Goal: Information Seeking & Learning: Learn about a topic

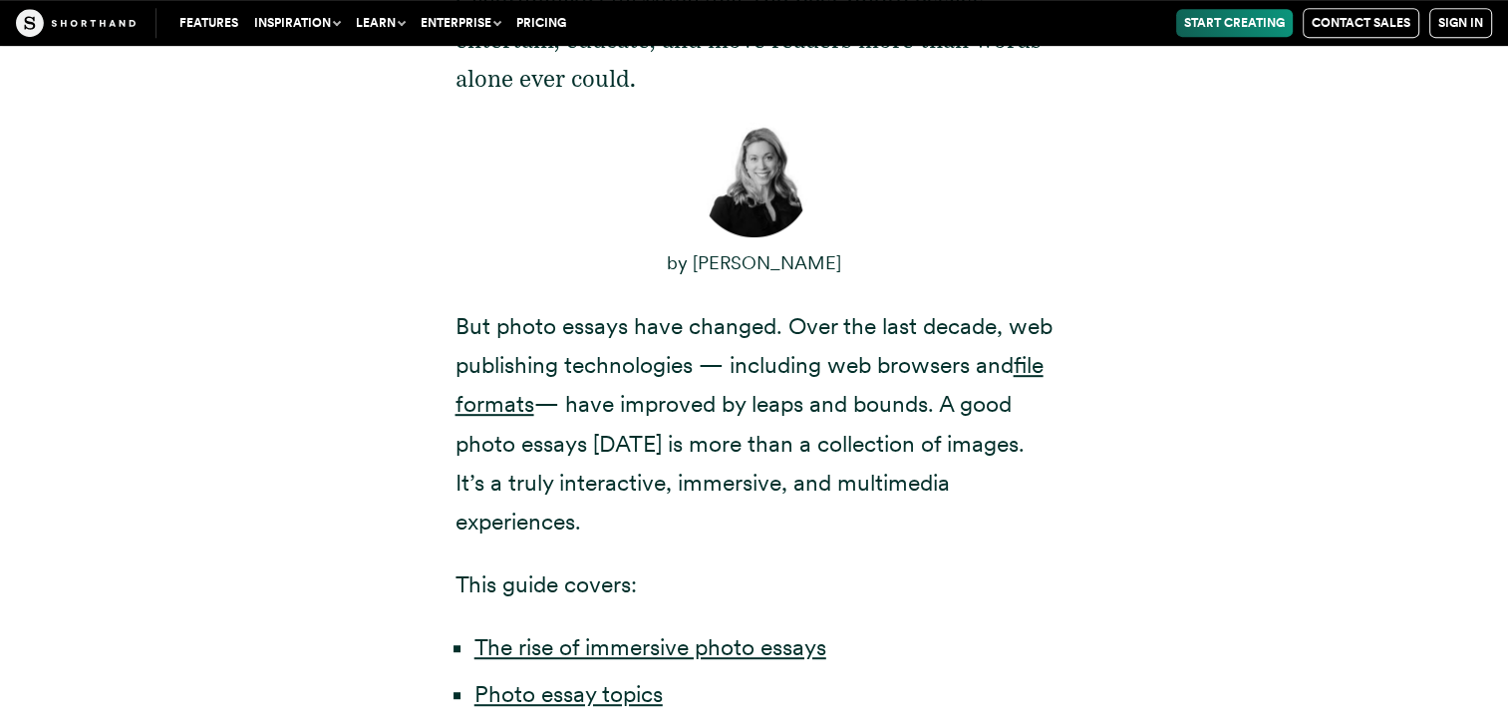
scroll to position [969, 0]
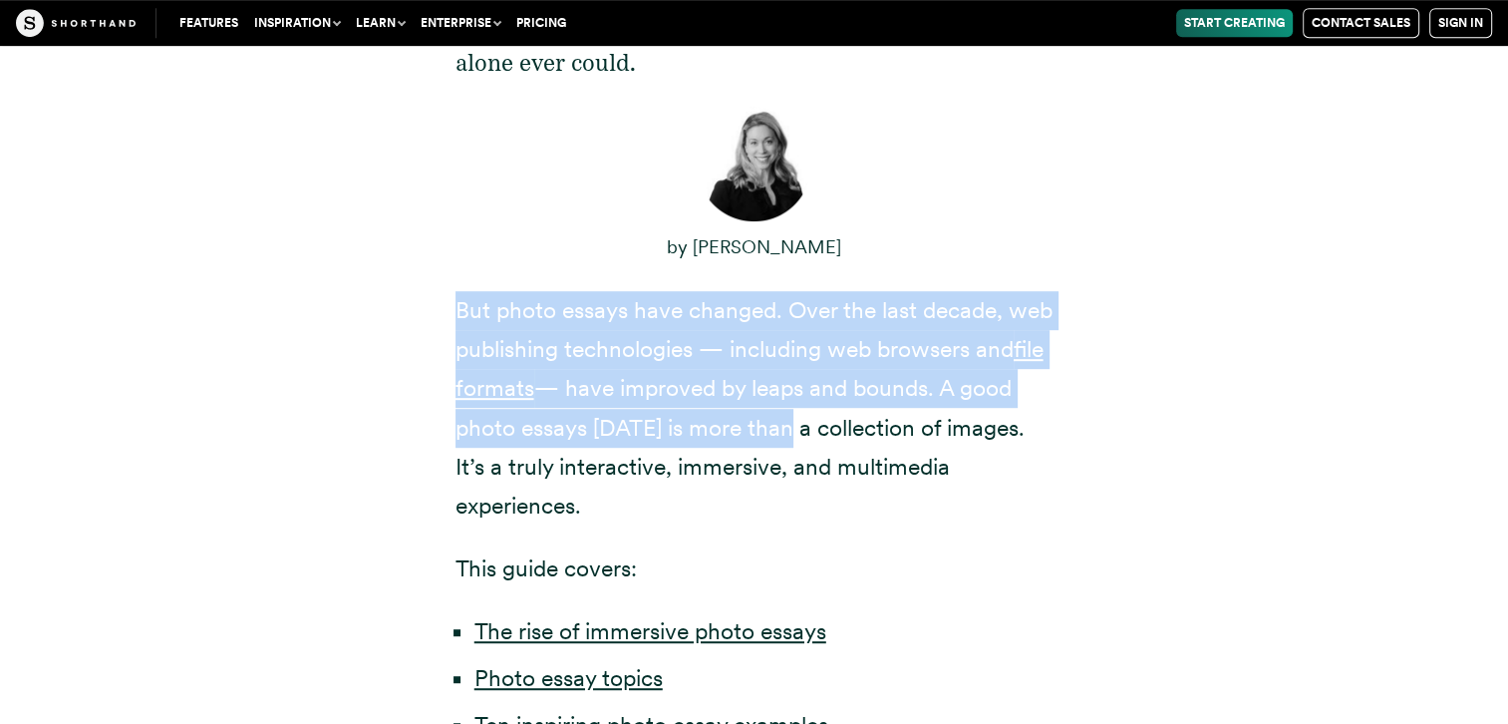
drag, startPoint x: 460, startPoint y: 278, endPoint x: 778, endPoint y: 371, distance: 331.2
click at [778, 371] on p "But photo essays have changed. Over the last decade, web publishing technologie…" at bounding box center [754, 408] width 598 height 234
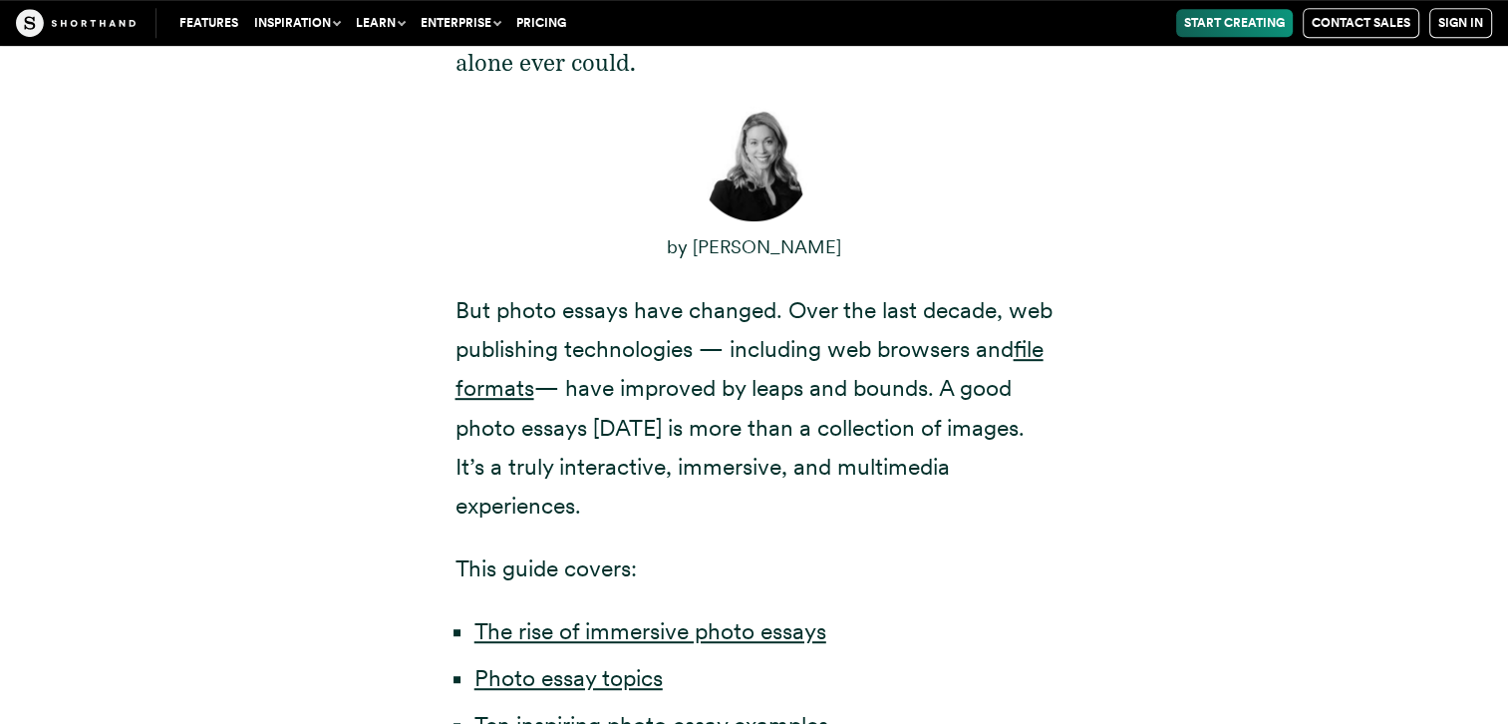
drag, startPoint x: 778, startPoint y: 371, endPoint x: 662, endPoint y: 423, distance: 127.6
click at [662, 423] on p "But photo essays have changed. Over the last decade, web publishing technologie…" at bounding box center [754, 408] width 598 height 234
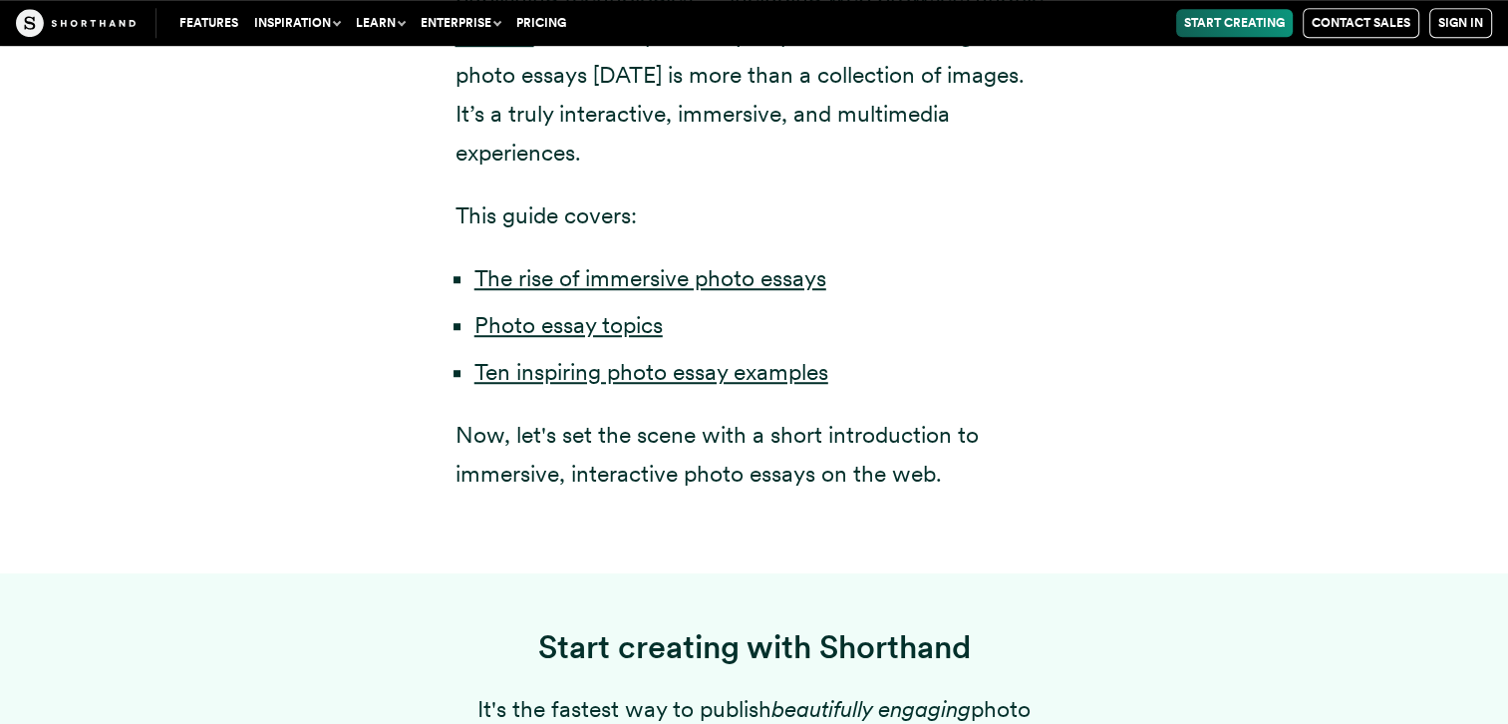
scroll to position [1324, 0]
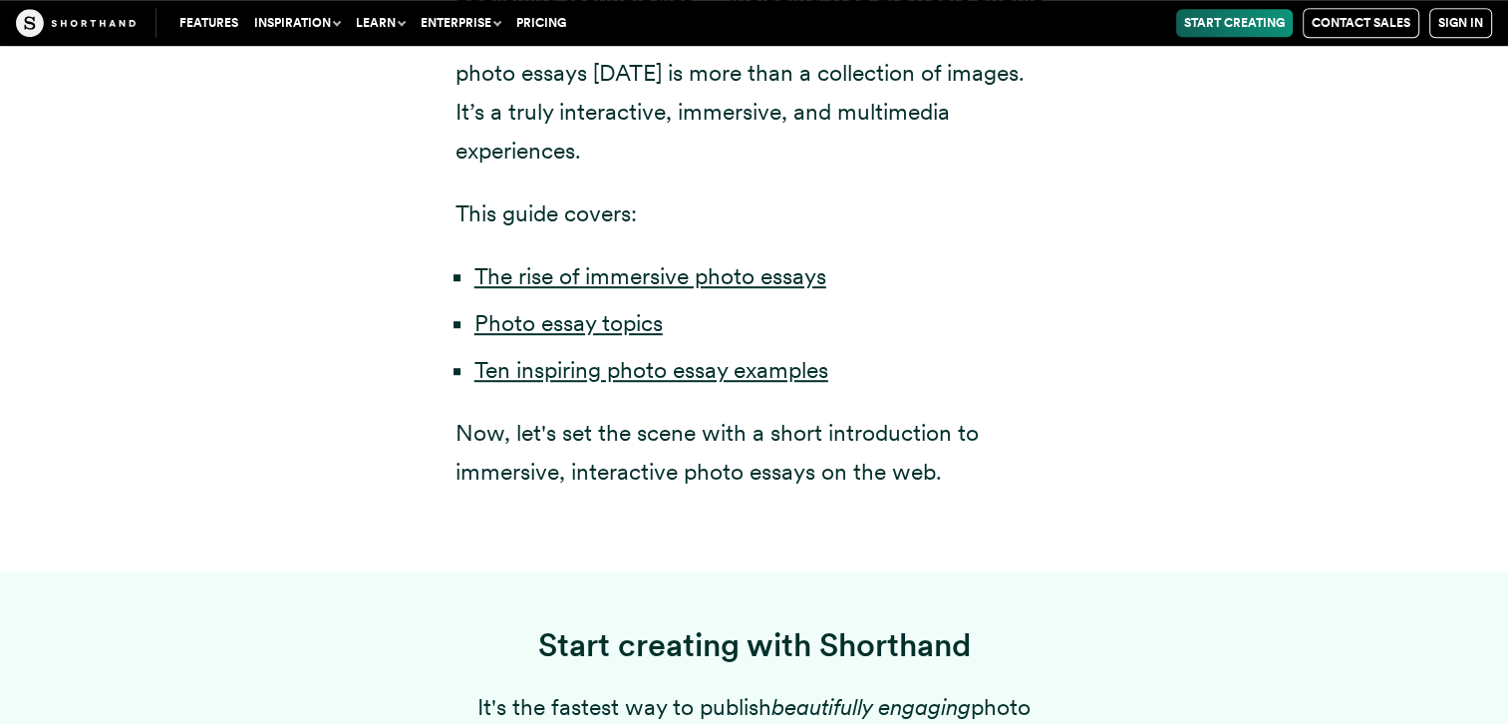
click at [593, 414] on p "Now, let's set the scene with a short introduction to immersive, interactive ph…" at bounding box center [754, 453] width 598 height 78
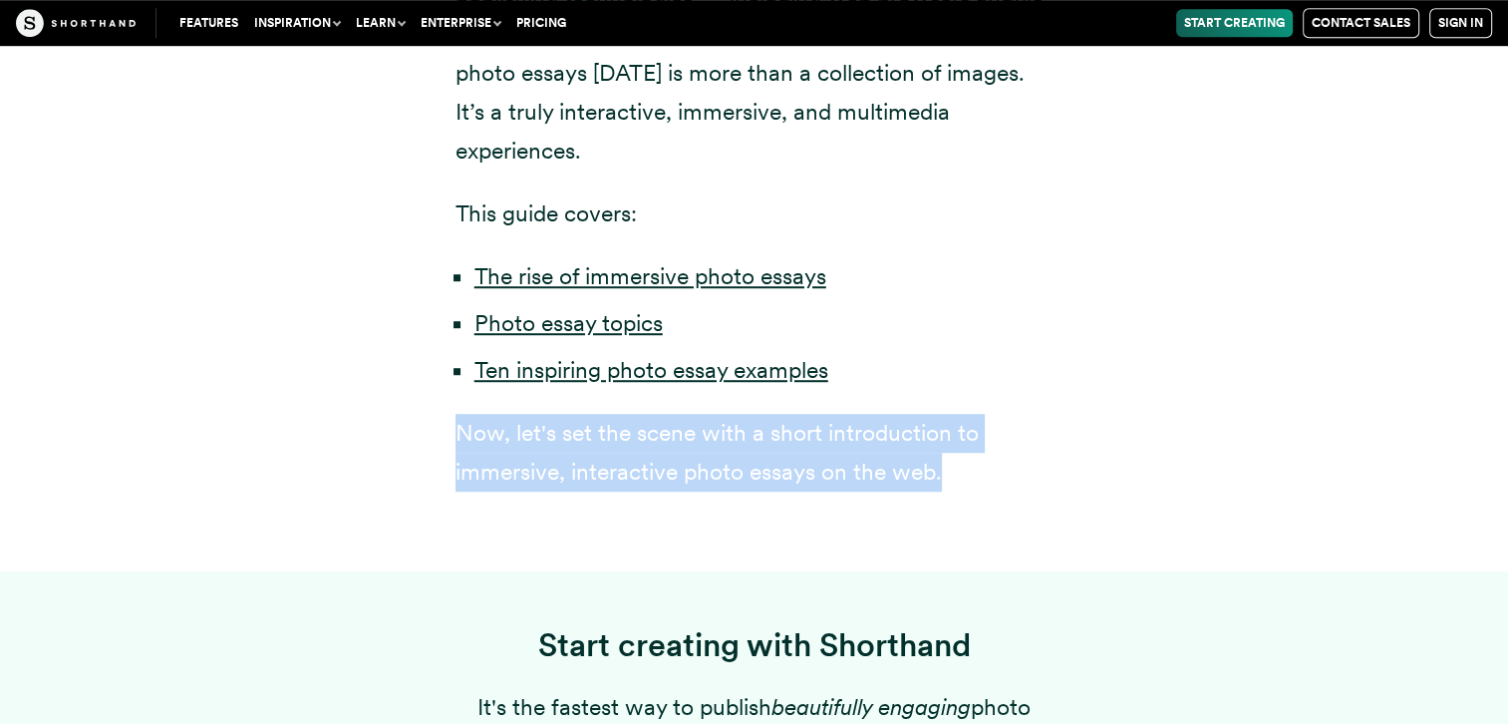
click at [593, 414] on p "Now, let's set the scene with a short introduction to immersive, interactive ph…" at bounding box center [754, 453] width 598 height 78
click at [584, 414] on p "Now, let's set the scene with a short introduction to immersive, interactive ph…" at bounding box center [754, 453] width 598 height 78
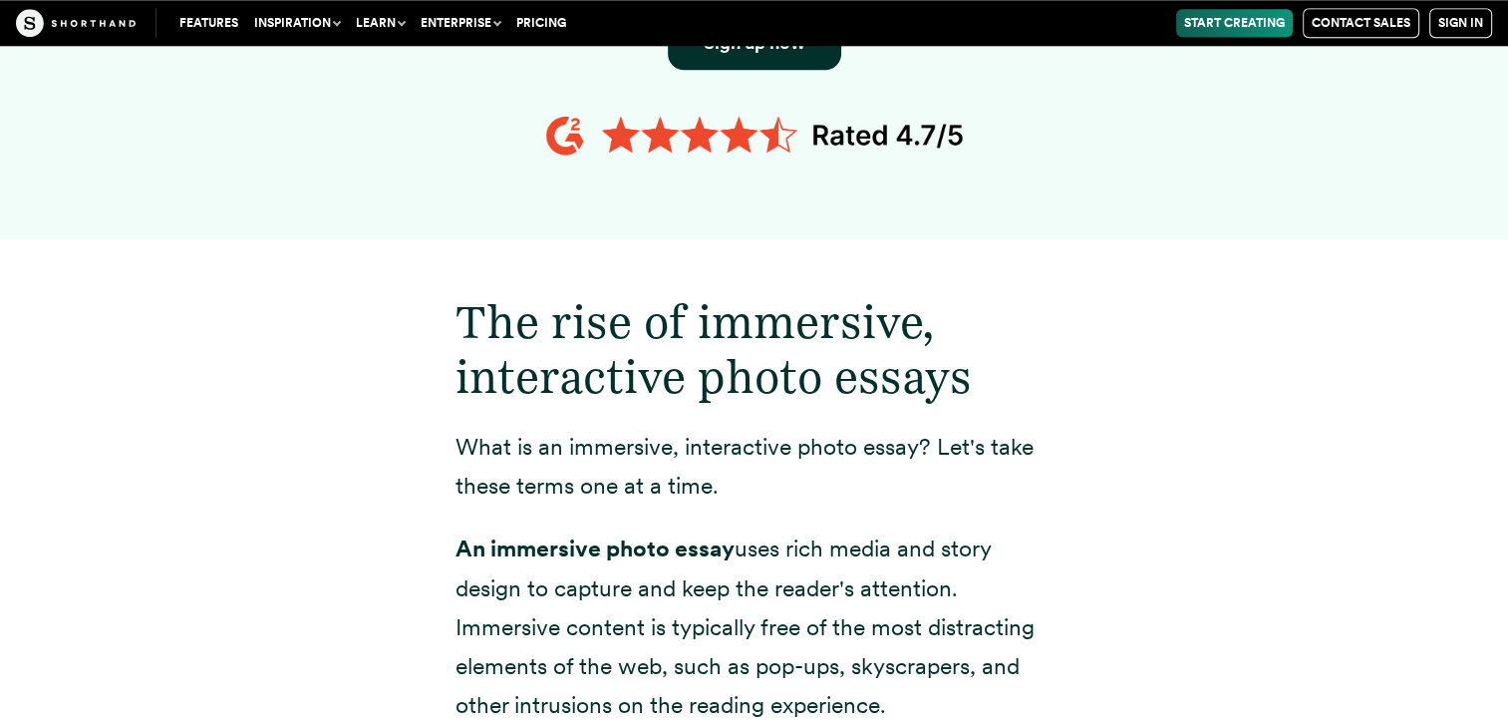
scroll to position [2124, 0]
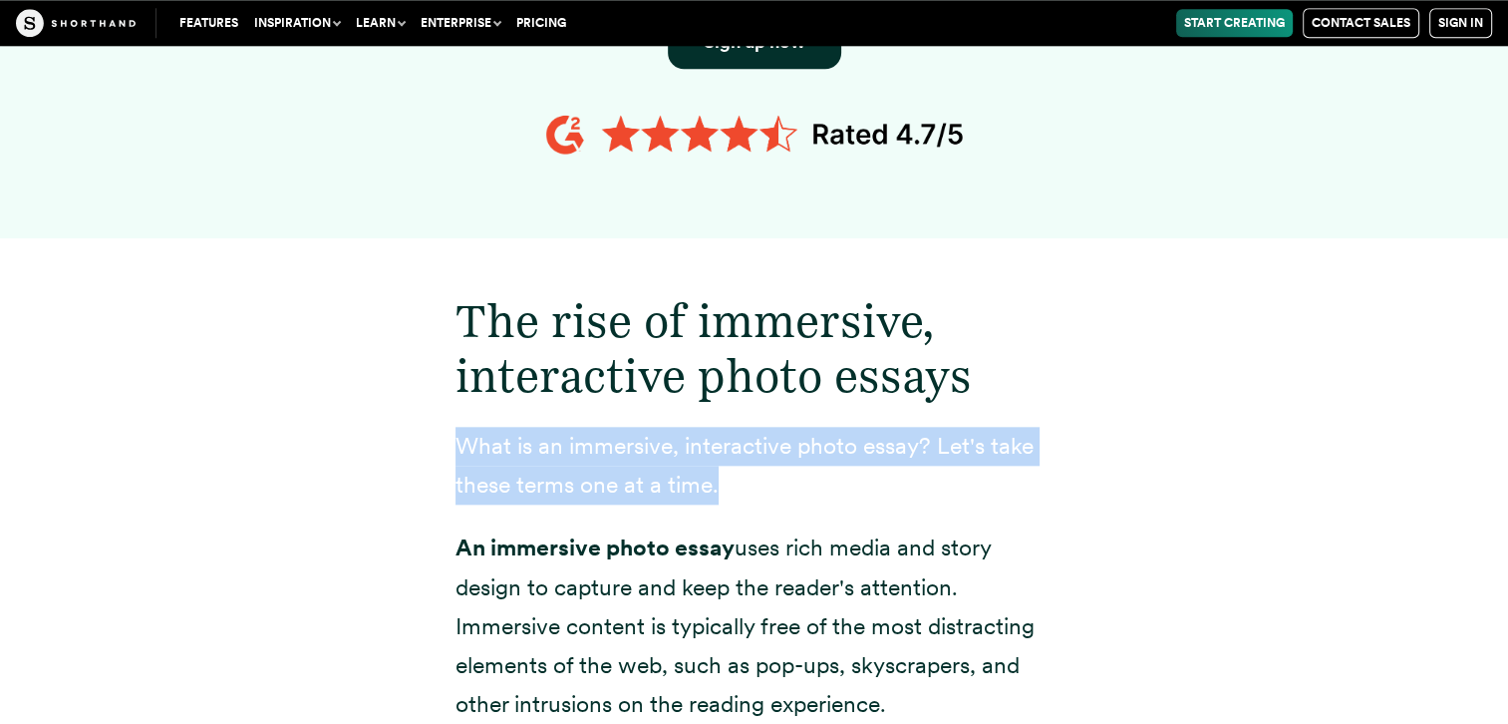
drag, startPoint x: 460, startPoint y: 356, endPoint x: 723, endPoint y: 403, distance: 266.3
click at [723, 427] on p "What is an immersive, interactive photo essay? Let's take these terms one at a …" at bounding box center [754, 466] width 598 height 78
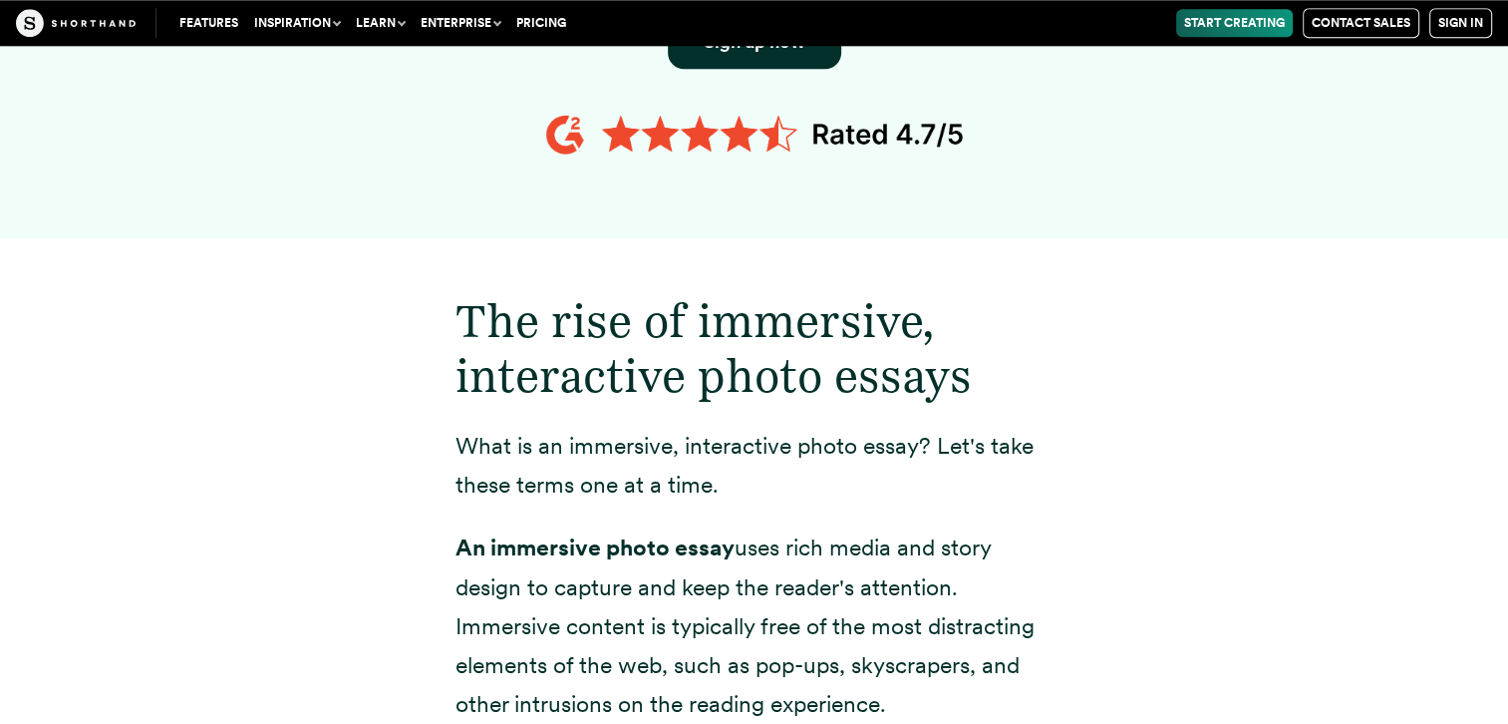
drag, startPoint x: 723, startPoint y: 403, endPoint x: 543, endPoint y: 496, distance: 202.4
click at [543, 528] on p "An immersive photo essay uses rich media and story design to capture and keep t…" at bounding box center [754, 625] width 598 height 194
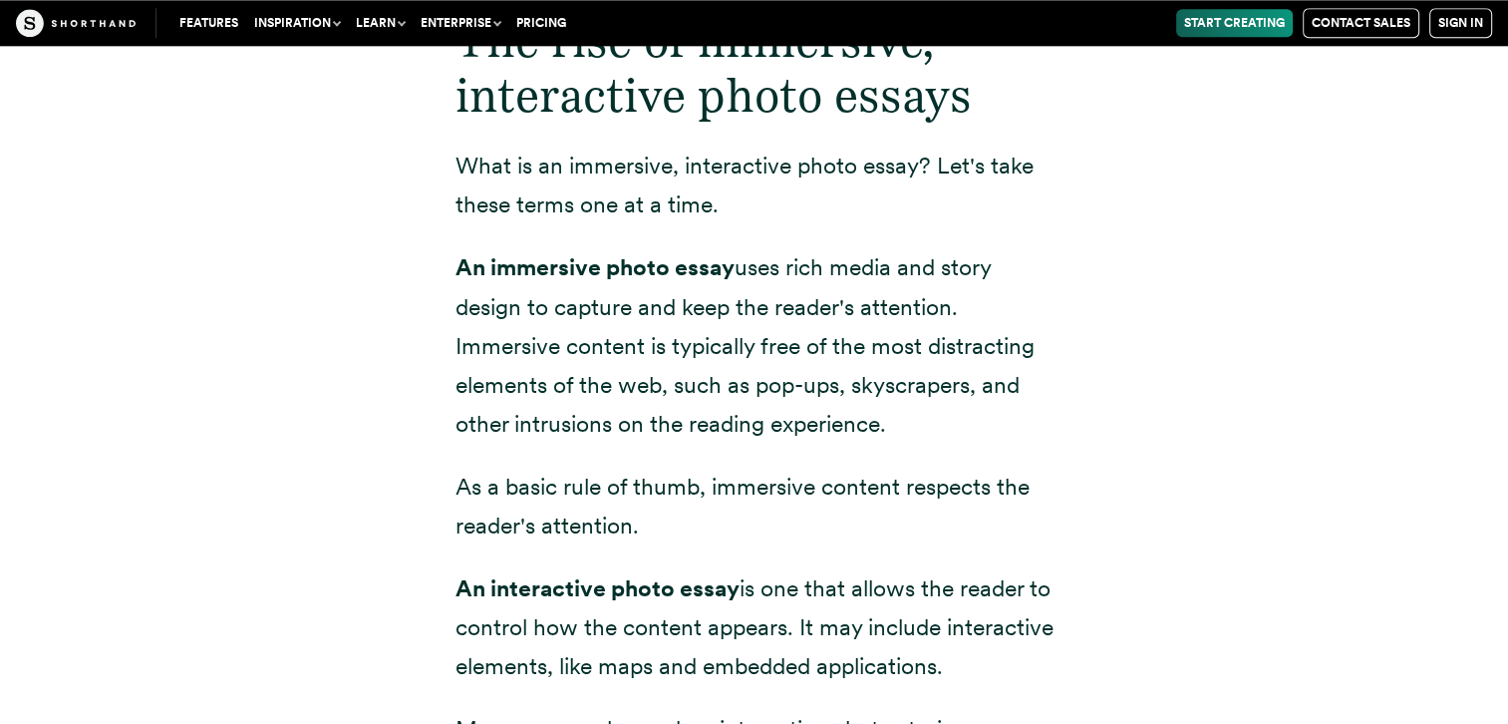
scroll to position [2418, 0]
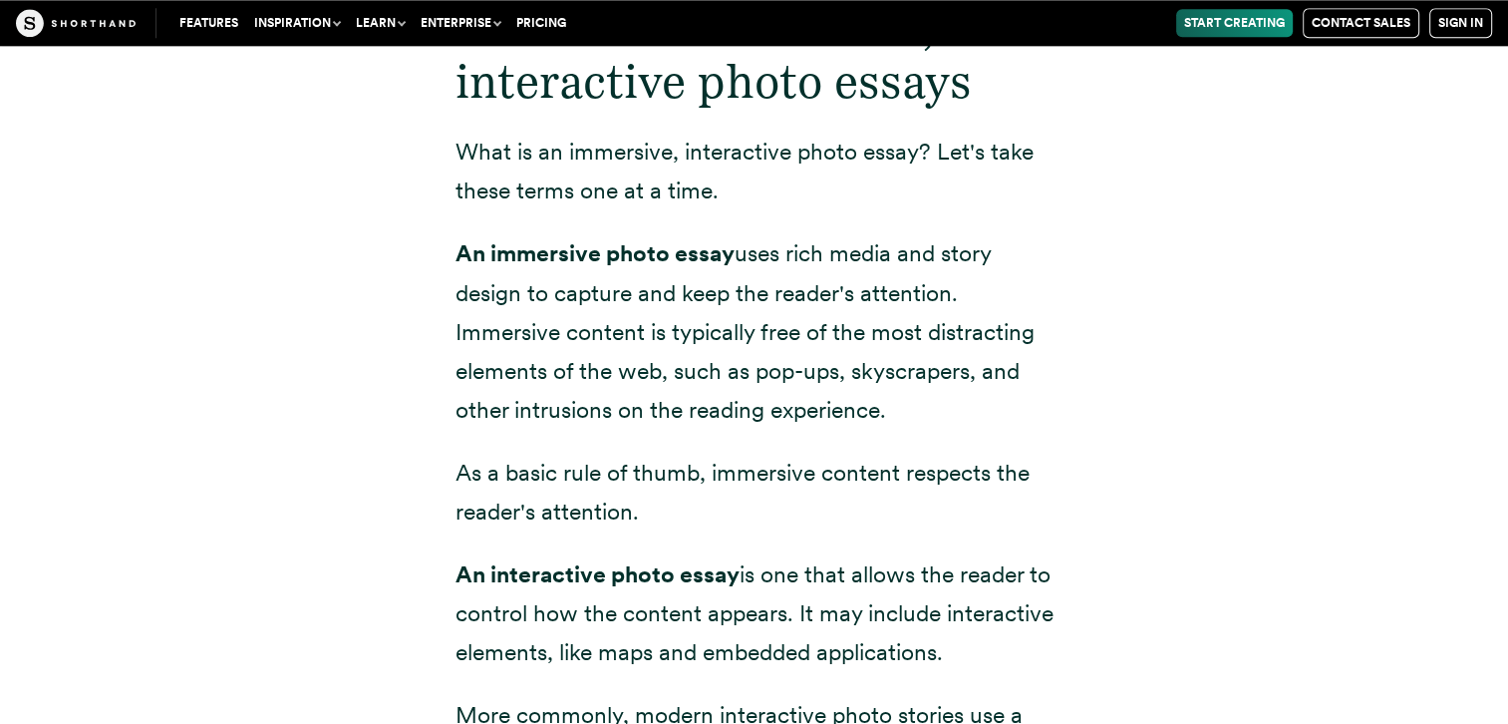
drag, startPoint x: 458, startPoint y: 171, endPoint x: 893, endPoint y: 346, distance: 468.2
click at [893, 346] on p "An immersive photo essay uses rich media and story design to capture and keep t…" at bounding box center [754, 331] width 598 height 194
drag, startPoint x: 893, startPoint y: 346, endPoint x: 607, endPoint y: 432, distance: 298.6
click at [607, 453] on p "As a basic rule of thumb, immersive content respects the reader's attention." at bounding box center [754, 492] width 598 height 78
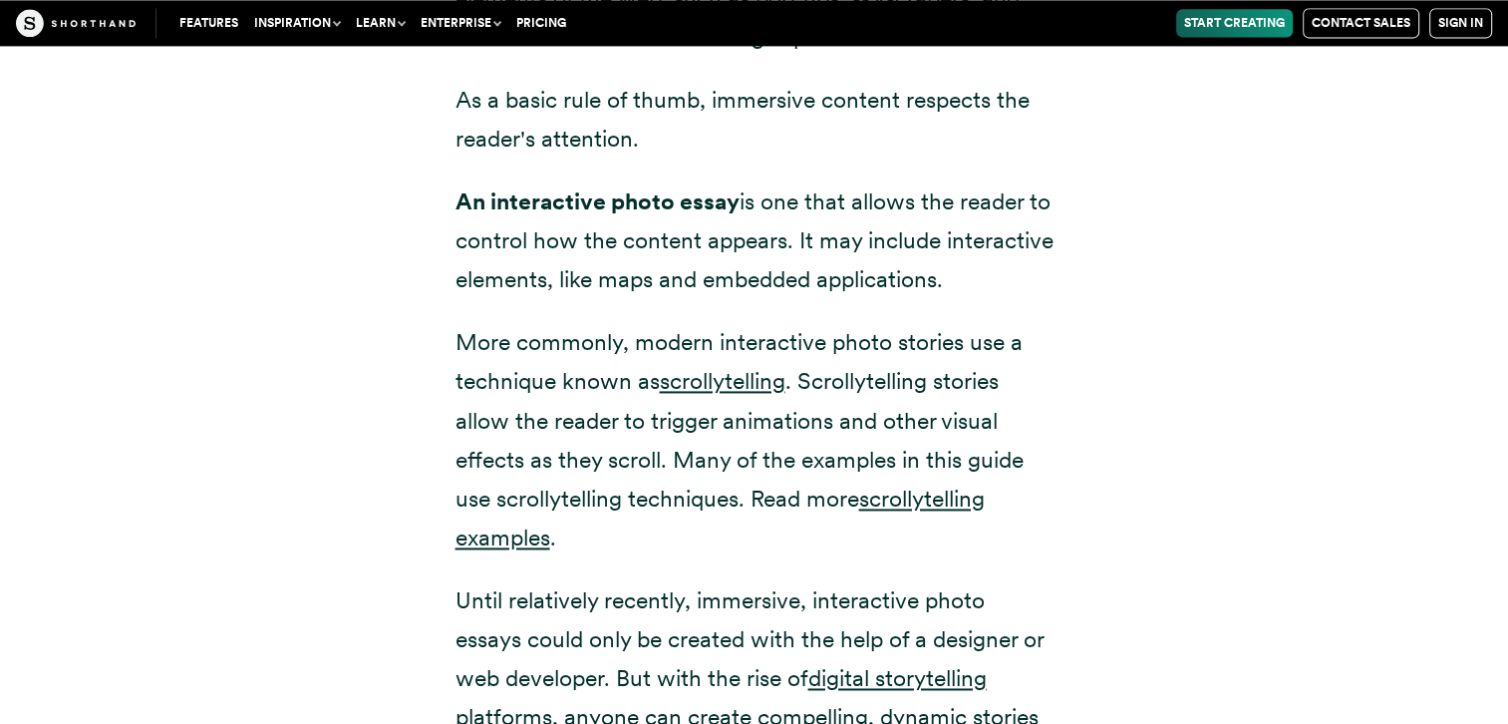
scroll to position [2795, 0]
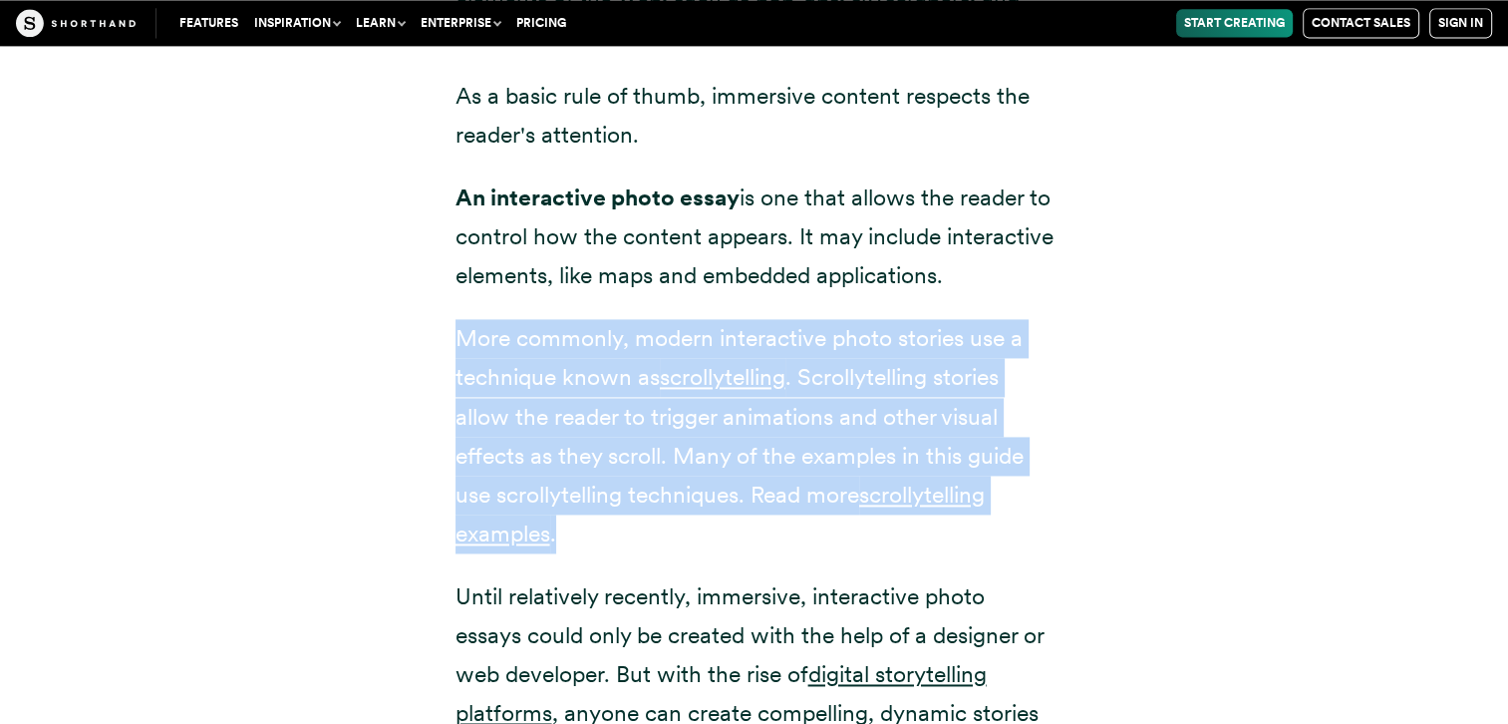
drag, startPoint x: 457, startPoint y: 308, endPoint x: 657, endPoint y: 479, distance: 262.9
click at [657, 479] on p "More commonly, modern interactive photo stories use a technique known as scroll…" at bounding box center [754, 436] width 598 height 234
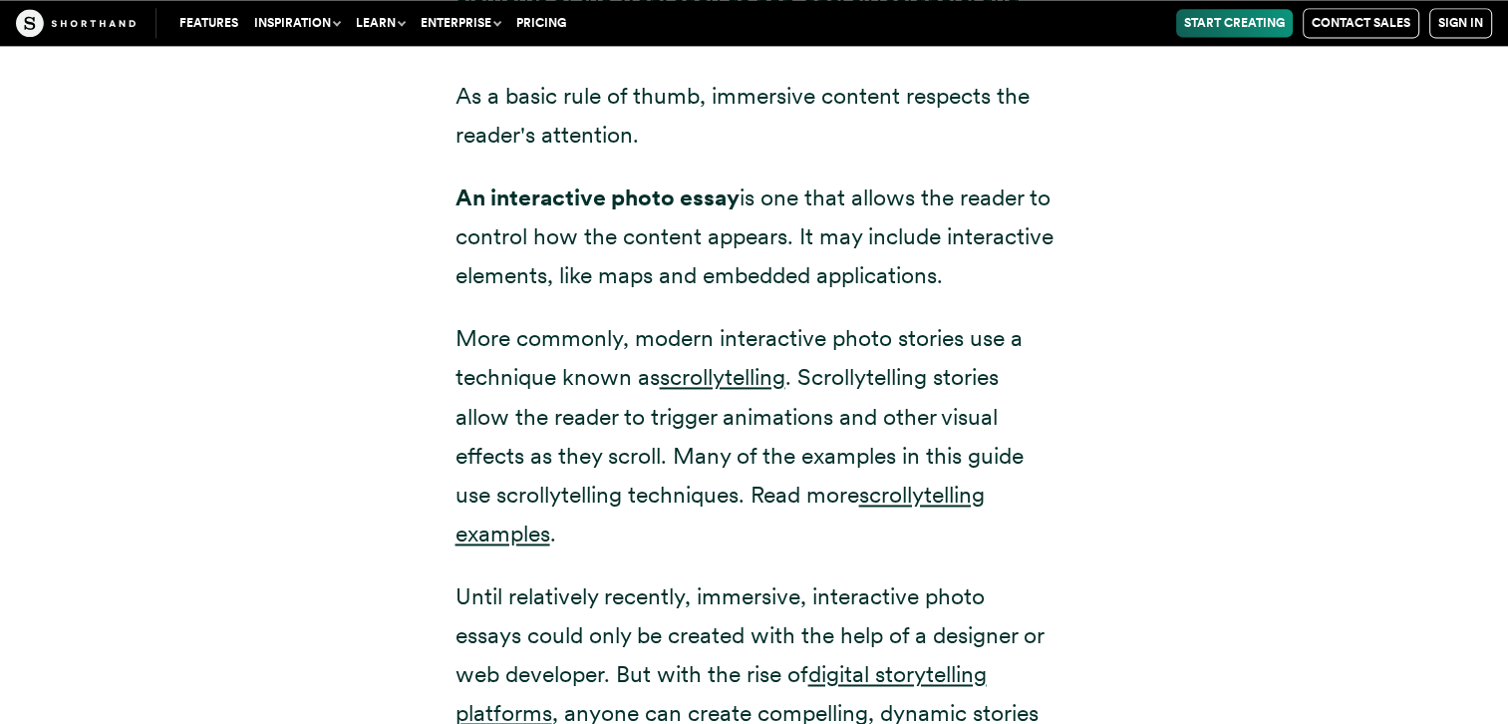
drag, startPoint x: 657, startPoint y: 479, endPoint x: 625, endPoint y: 582, distance: 107.5
click at [625, 582] on p "Until relatively recently, immersive, interactive photo essays could only be cr…" at bounding box center [754, 674] width 598 height 194
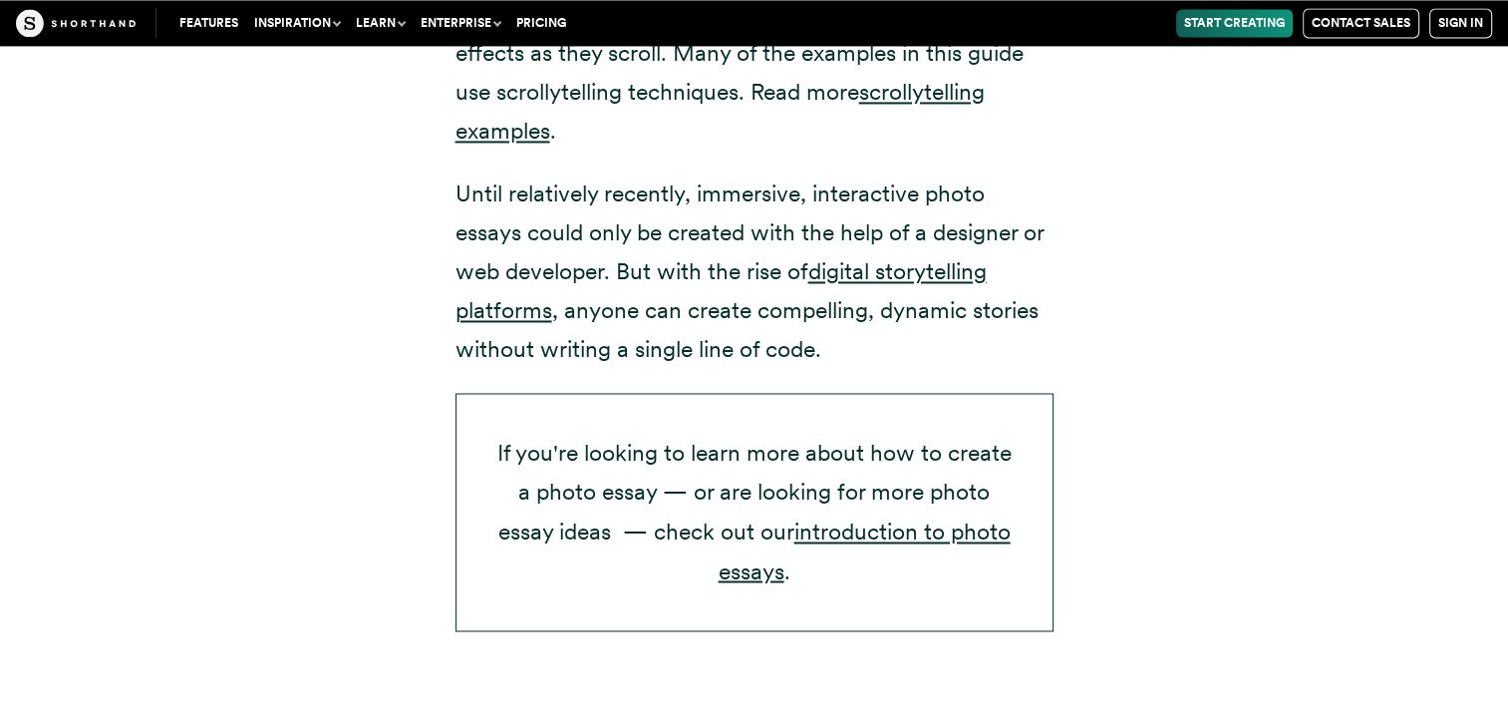
scroll to position [3197, 0]
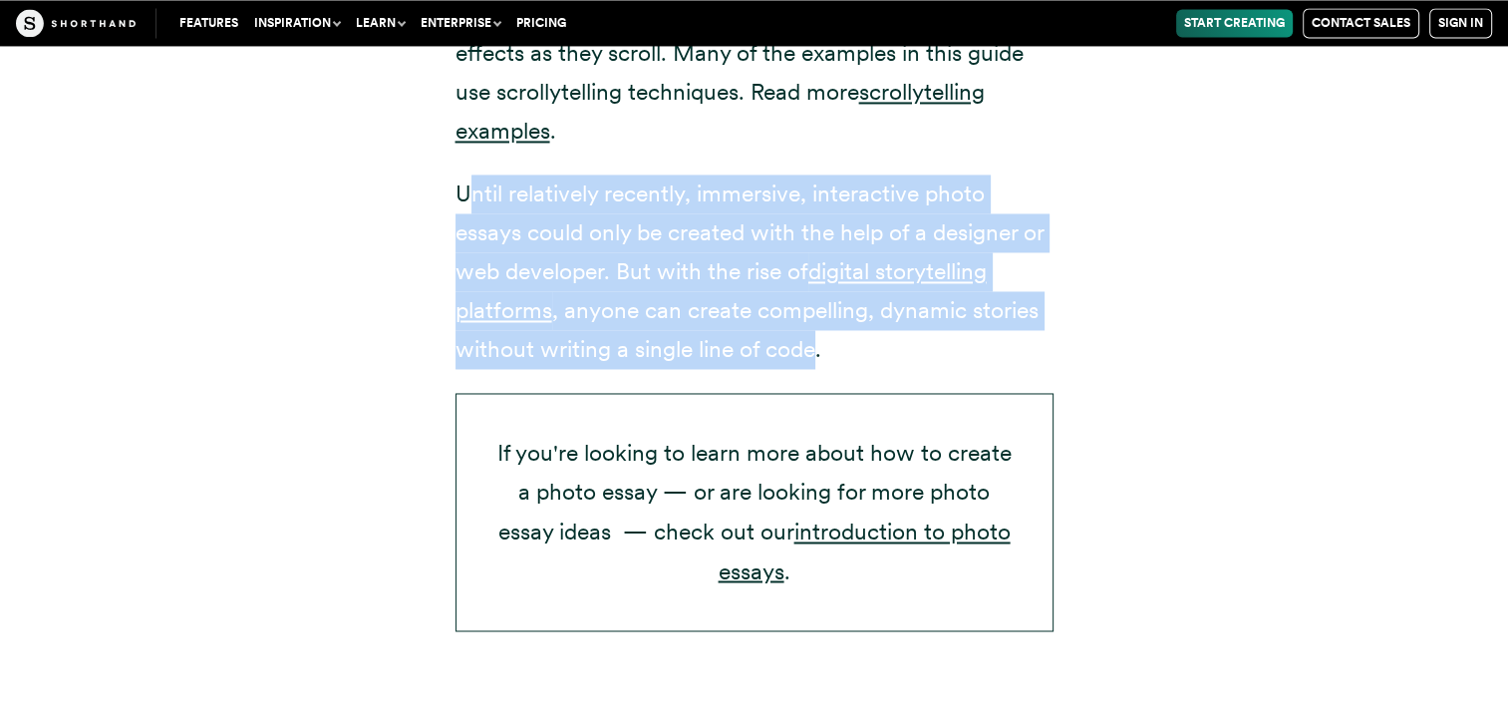
drag, startPoint x: 464, startPoint y: 152, endPoint x: 821, endPoint y: 305, distance: 388.0
click at [821, 305] on p "Until relatively recently, immersive, interactive photo essays could only be cr…" at bounding box center [754, 271] width 598 height 194
click at [728, 251] on p "Until relatively recently, immersive, interactive photo essays could only be cr…" at bounding box center [754, 271] width 598 height 194
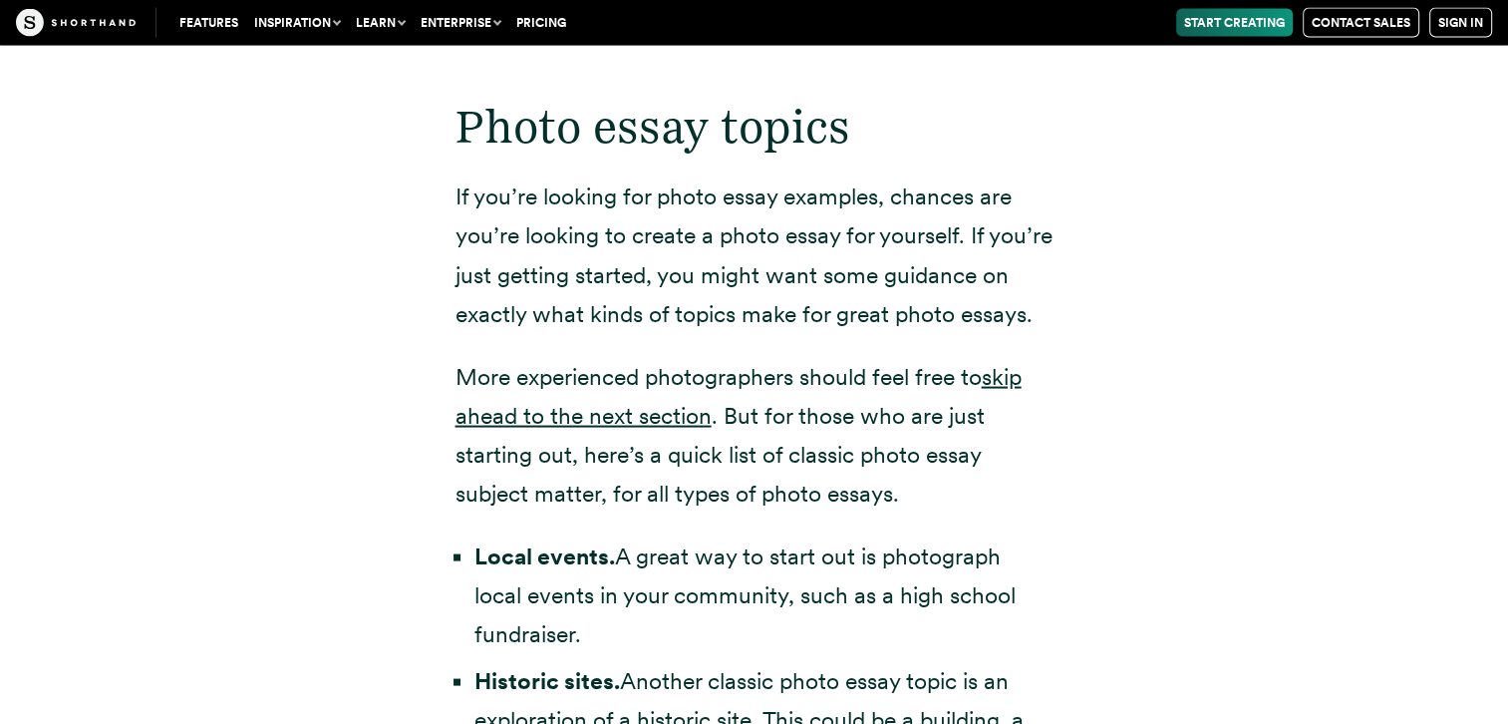
scroll to position [3835, 0]
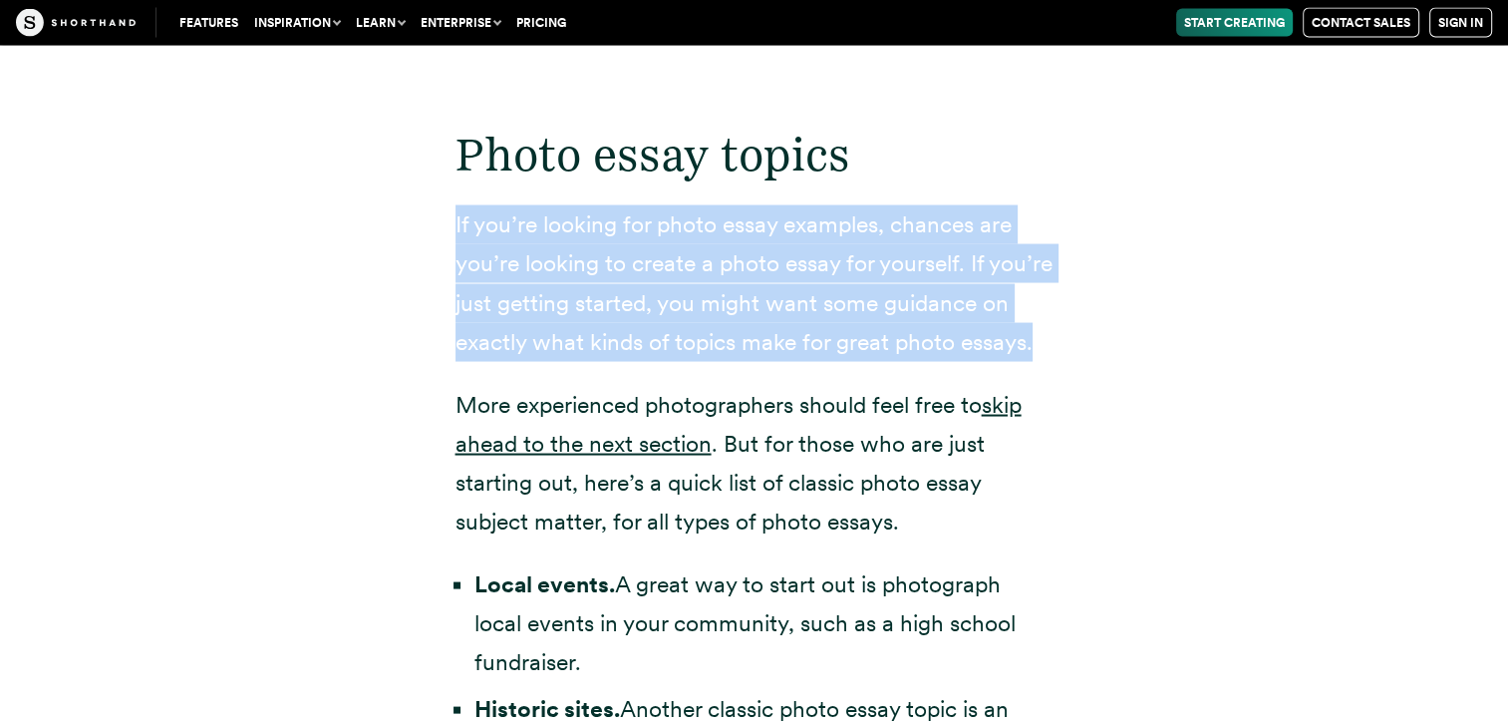
drag, startPoint x: 452, startPoint y: 177, endPoint x: 1032, endPoint y: 298, distance: 592.4
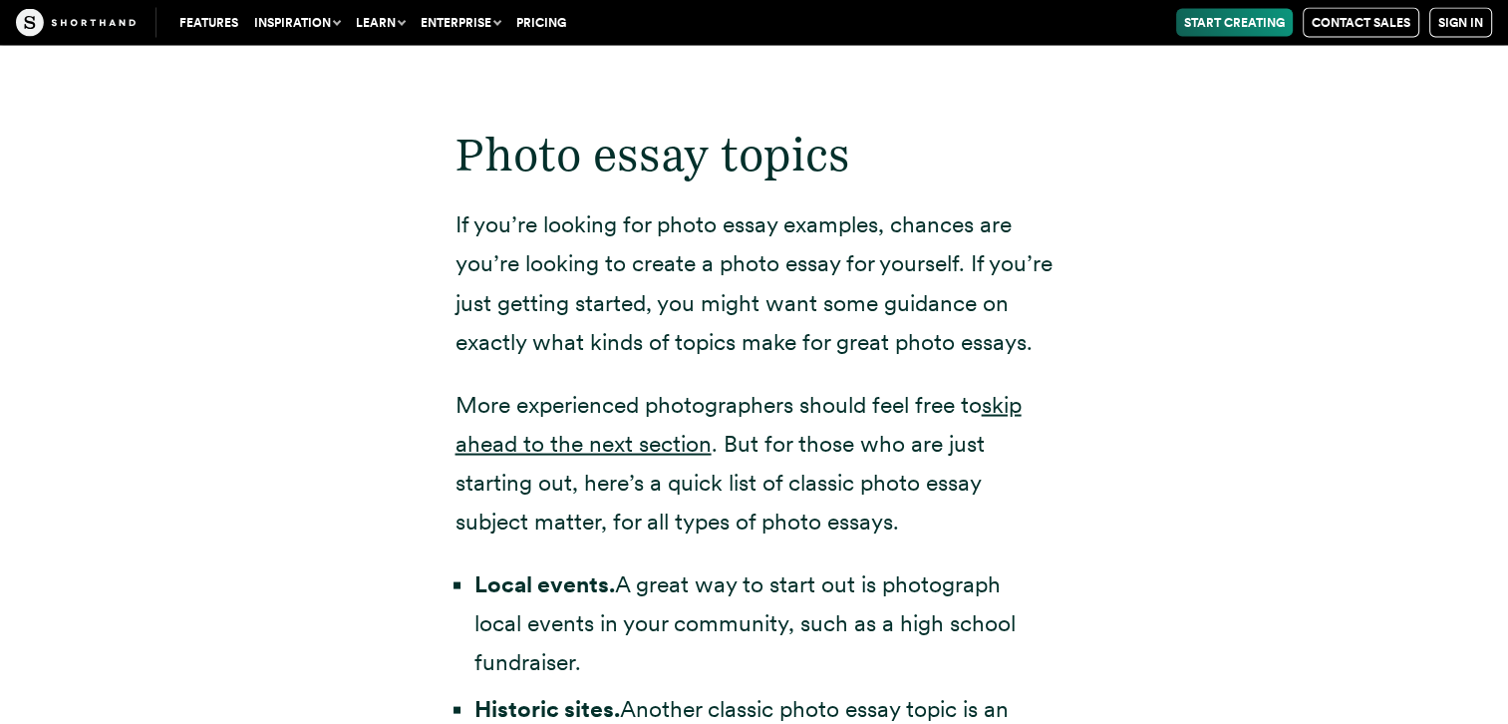
click at [654, 386] on p "More experienced photographers should feel free to skip ahead to the next secti…" at bounding box center [754, 463] width 598 height 155
drag, startPoint x: 654, startPoint y: 375, endPoint x: 788, endPoint y: 383, distance: 134.8
click at [788, 386] on p "More experienced photographers should feel free to skip ahead to the next secti…" at bounding box center [754, 463] width 598 height 155
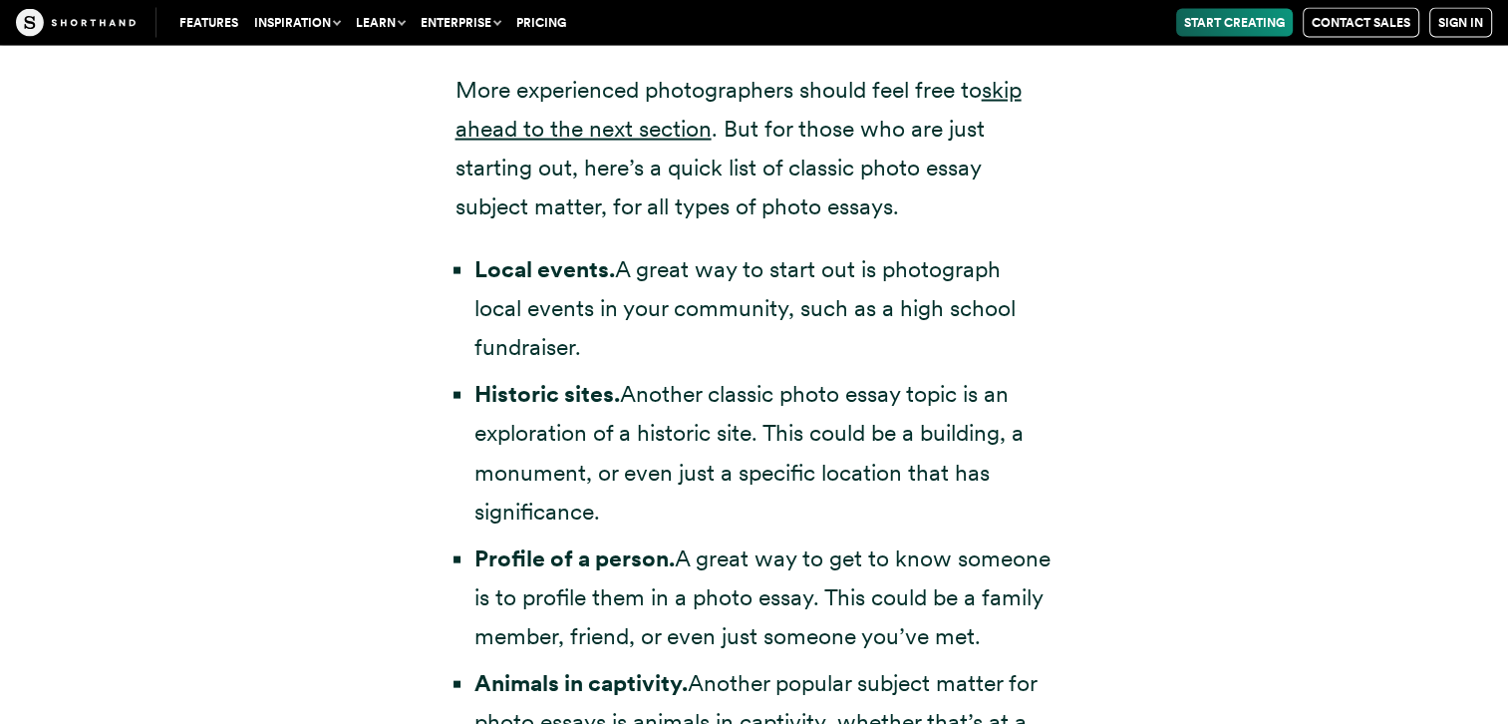
scroll to position [4150, 0]
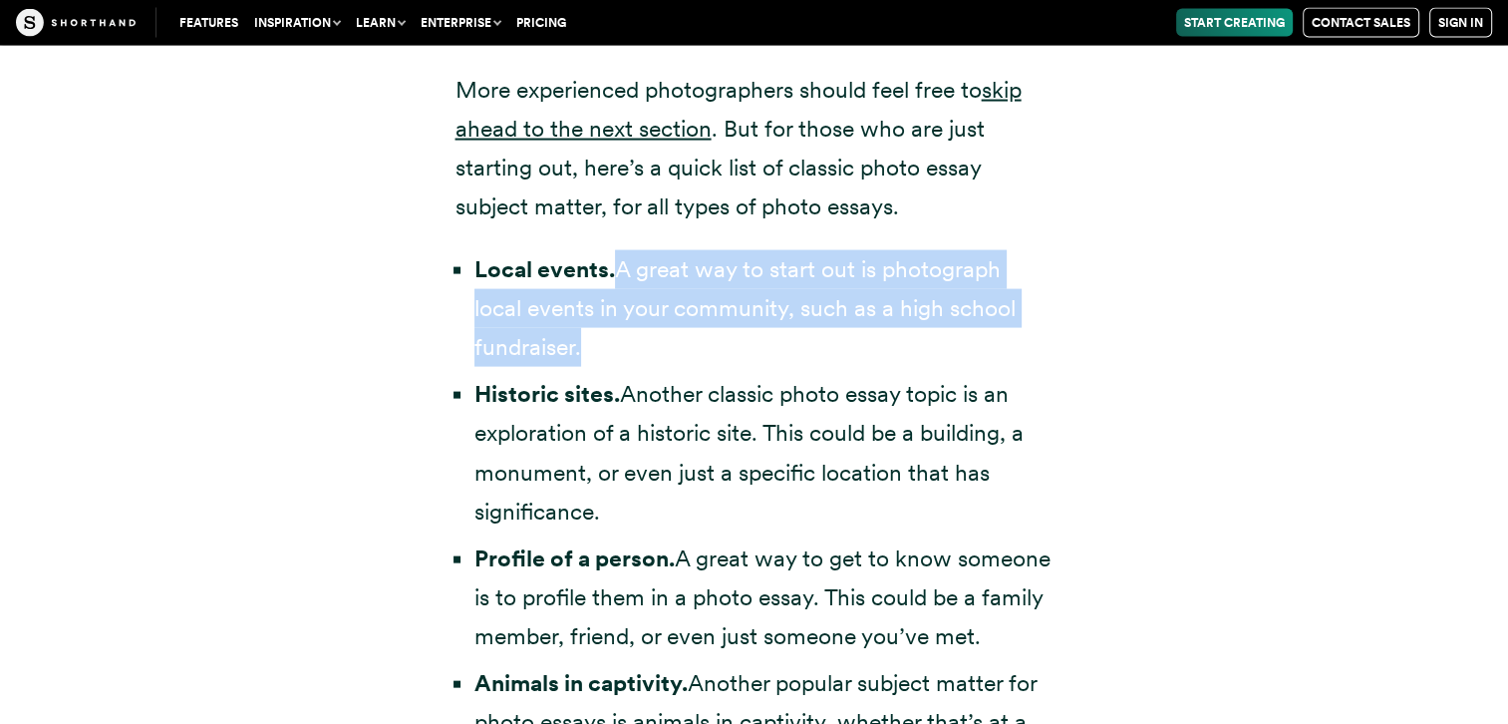
drag, startPoint x: 618, startPoint y: 233, endPoint x: 637, endPoint y: 307, distance: 76.1
click at [637, 307] on li "Local events. A great way to start out is photograph local events in your commu…" at bounding box center [763, 308] width 579 height 117
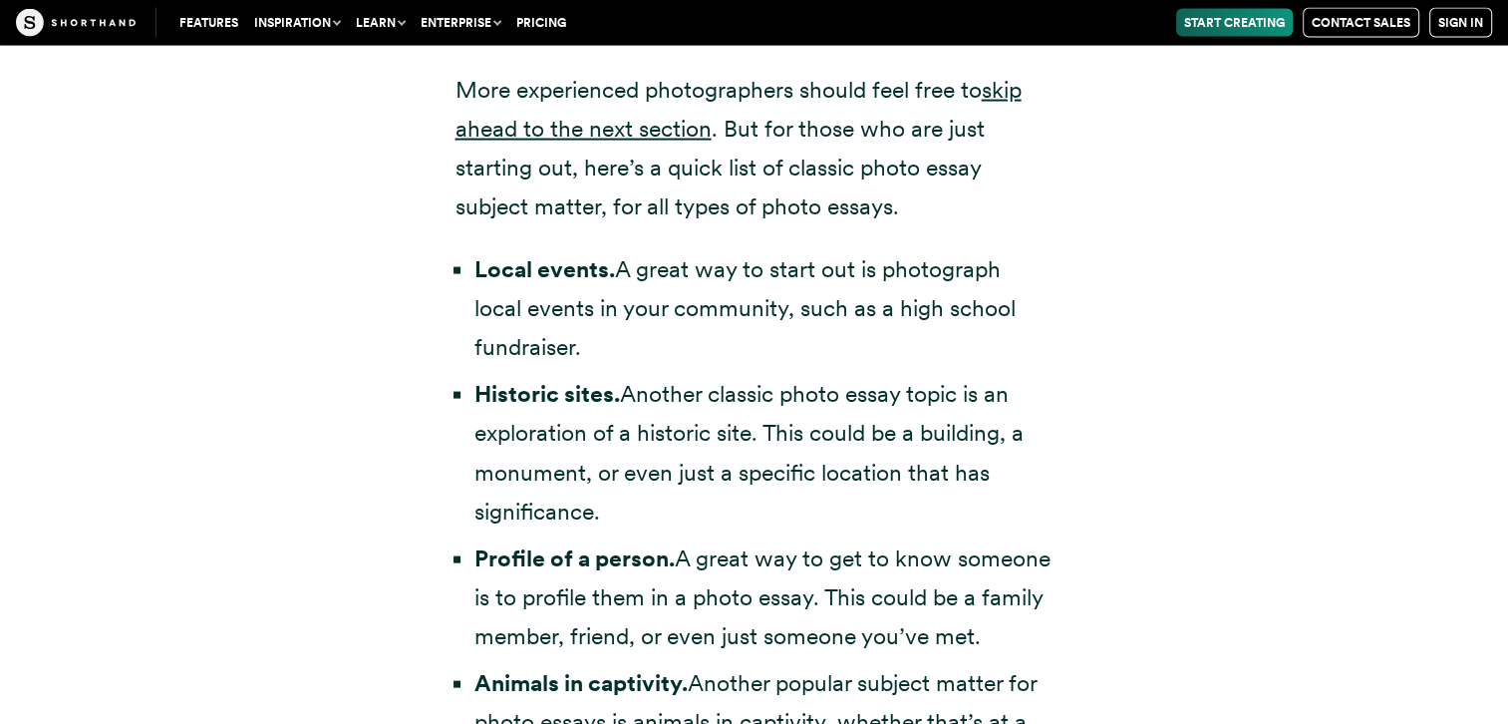
drag, startPoint x: 637, startPoint y: 307, endPoint x: 627, endPoint y: 367, distance: 60.6
click at [627, 375] on li "Historic sites. Another classic photo essay topic is an exploration of a histor…" at bounding box center [763, 452] width 579 height 155
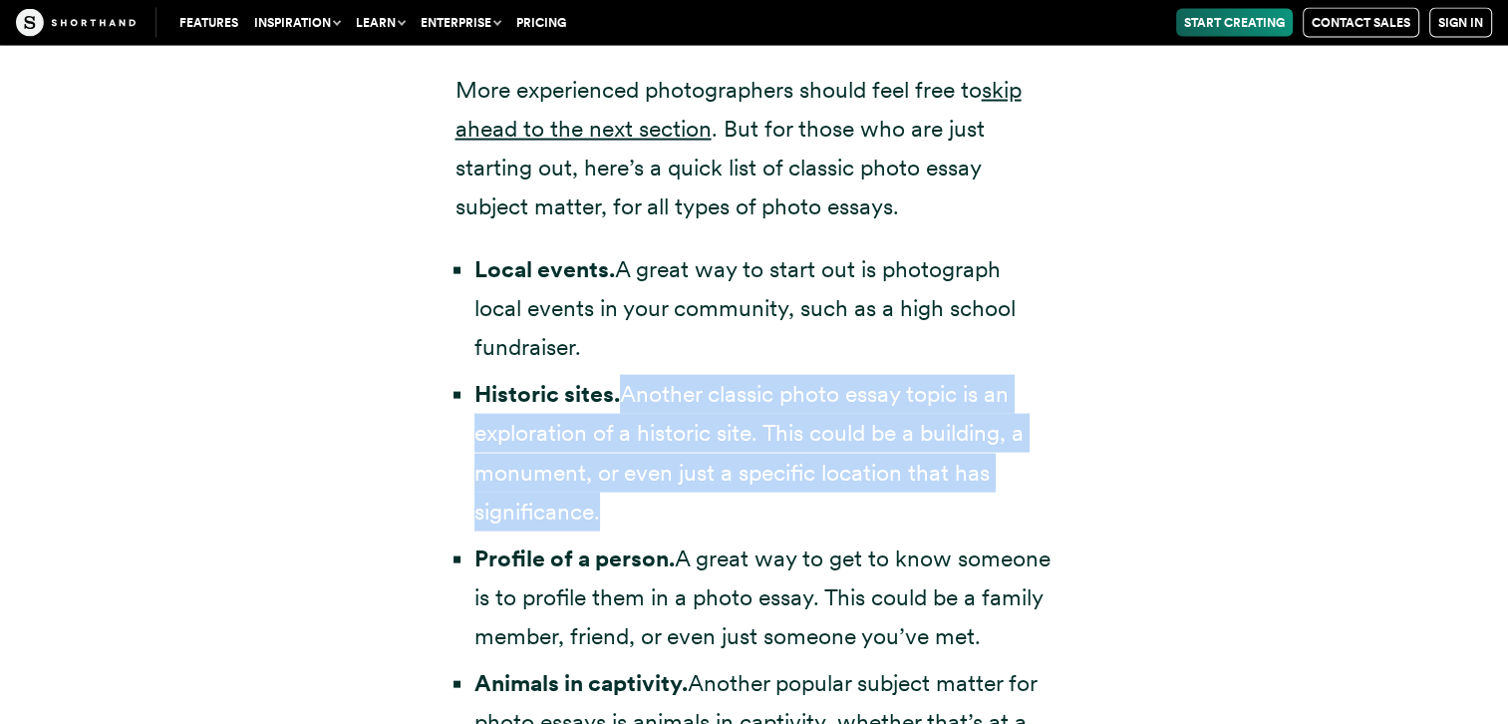
drag, startPoint x: 626, startPoint y: 356, endPoint x: 604, endPoint y: 467, distance: 113.8
click at [604, 467] on li "Historic sites. Another classic photo essay topic is an exploration of a histor…" at bounding box center [763, 452] width 579 height 155
drag, startPoint x: 604, startPoint y: 467, endPoint x: 559, endPoint y: 478, distance: 46.2
click at [559, 478] on li "Historic sites. Another classic photo essay topic is an exploration of a histor…" at bounding box center [763, 452] width 579 height 155
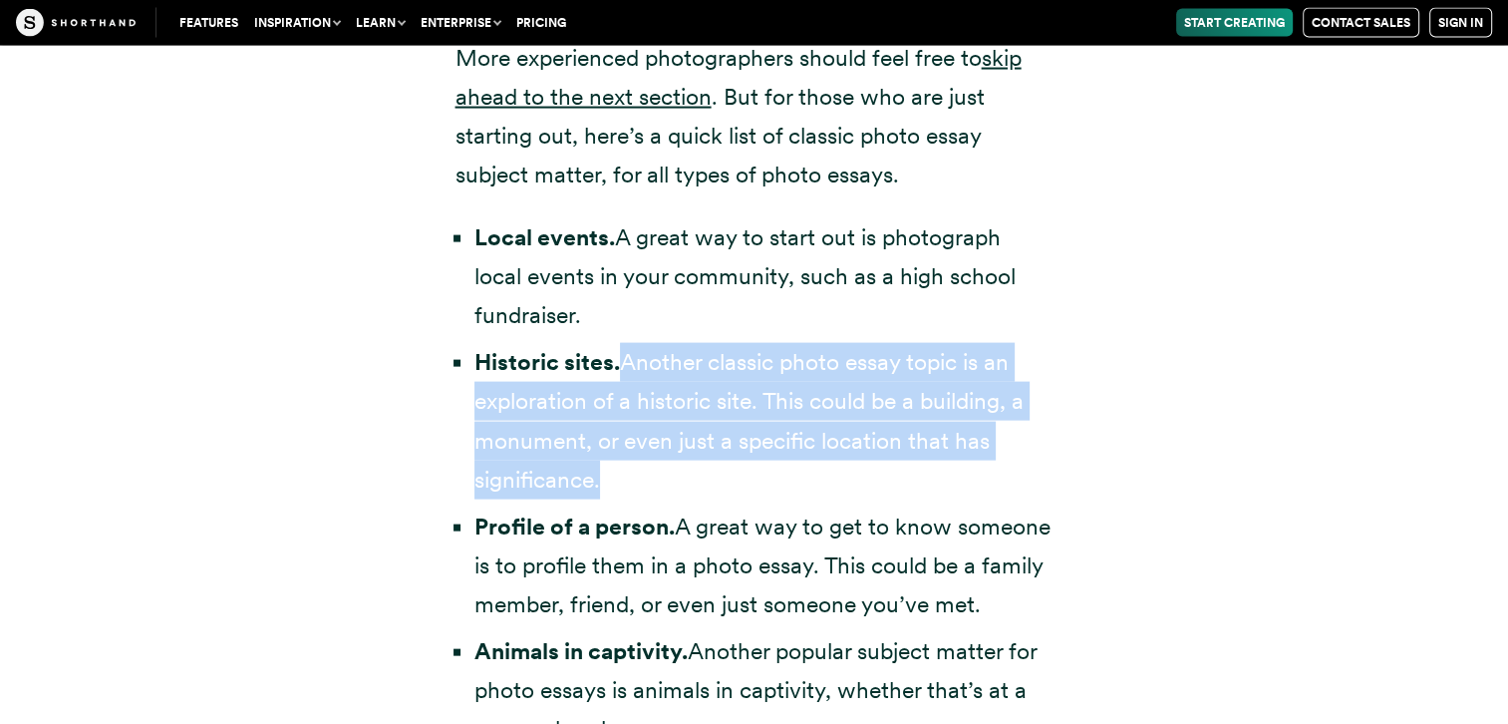
scroll to position [4238, 0]
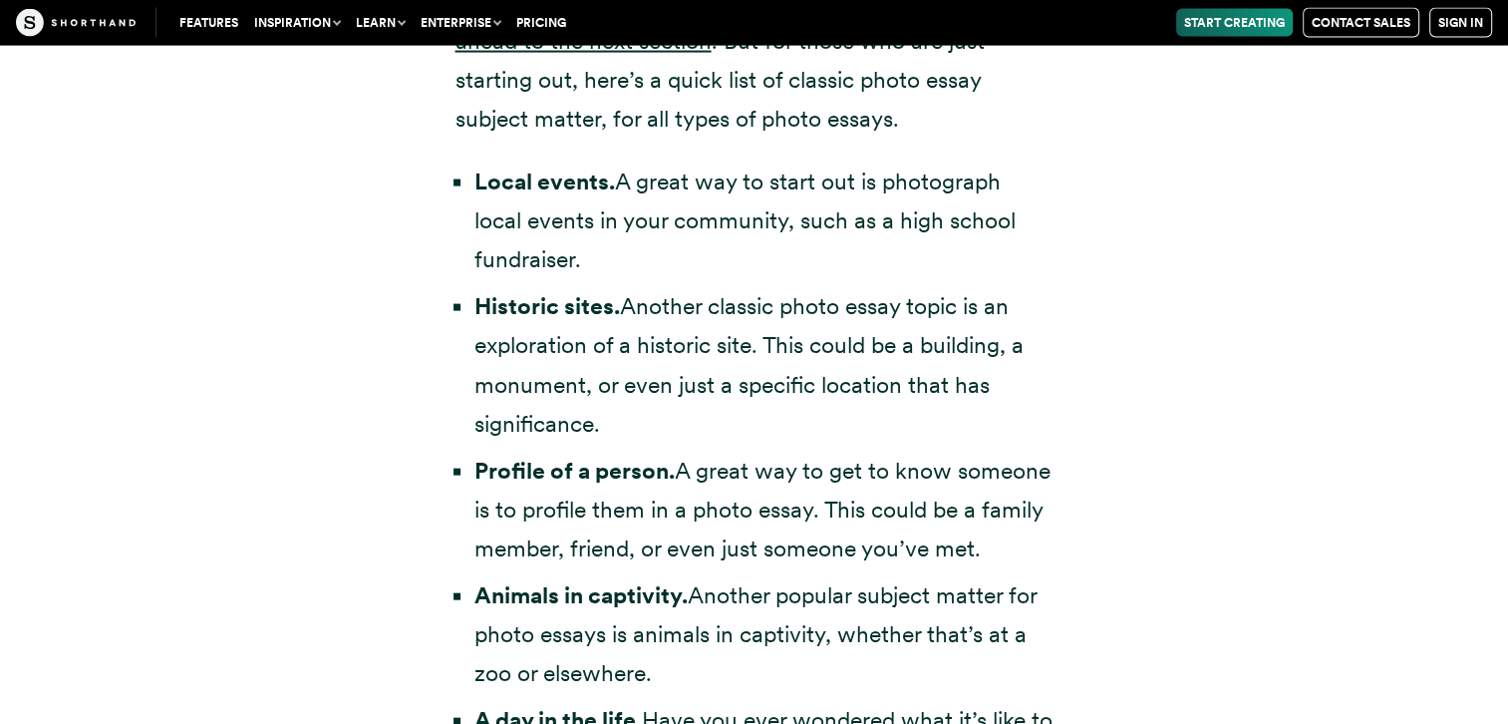
click at [655, 456] on strong "Profile of a person." at bounding box center [574, 470] width 200 height 28
drag, startPoint x: 681, startPoint y: 428, endPoint x: 986, endPoint y: 506, distance: 315.0
click at [986, 506] on li "Profile of a person. A great way to get to know someone is to profile them in a…" at bounding box center [763, 509] width 579 height 117
click at [631, 514] on li "Profile of a person. A great way to get to know someone is to profile them in a…" at bounding box center [763, 509] width 579 height 117
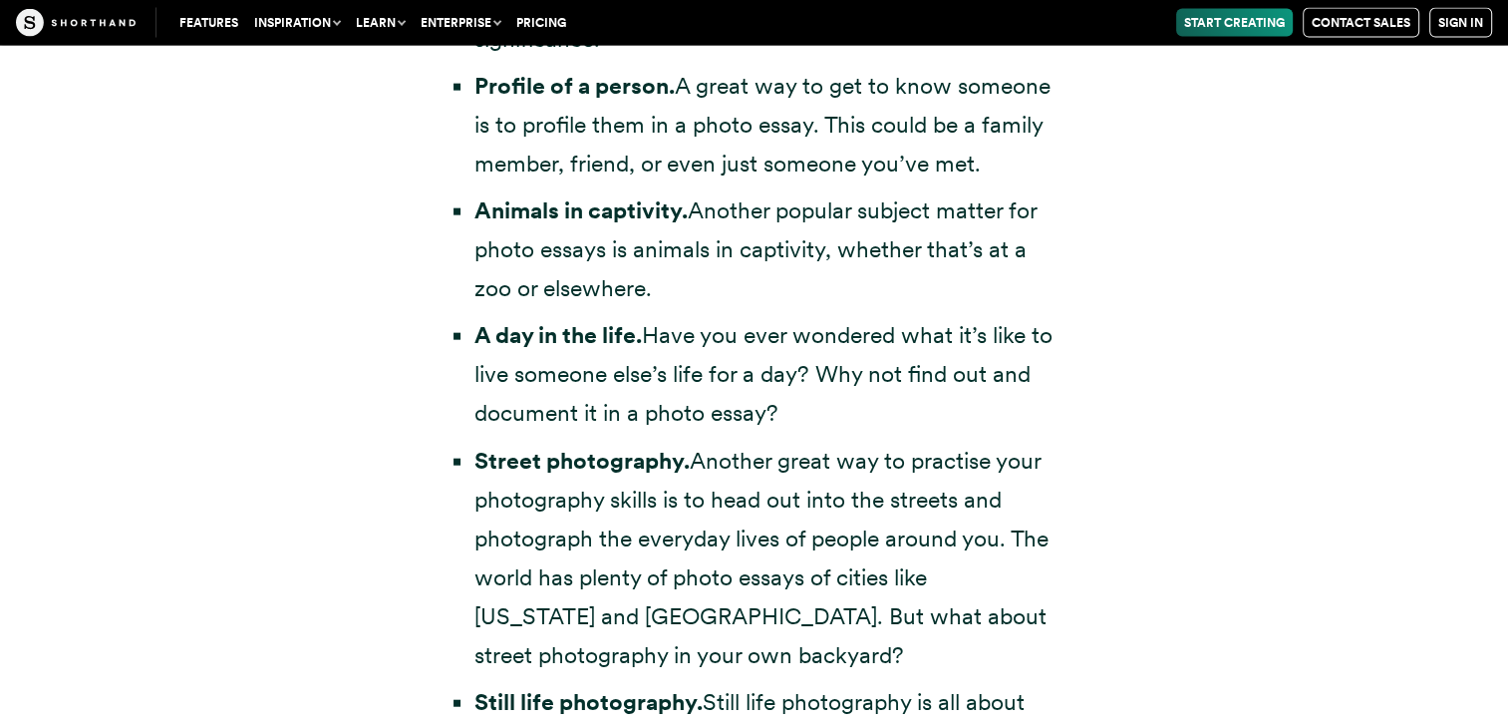
scroll to position [4621, 0]
drag, startPoint x: 694, startPoint y: 171, endPoint x: 746, endPoint y: 253, distance: 97.3
click at [746, 253] on li "Animals in captivity. Another popular subject matter for photo essays is animal…" at bounding box center [763, 250] width 579 height 117
drag, startPoint x: 746, startPoint y: 253, endPoint x: 660, endPoint y: 258, distance: 86.8
click at [660, 258] on li "Animals in captivity. Another popular subject matter for photo essays is animal…" at bounding box center [763, 250] width 579 height 117
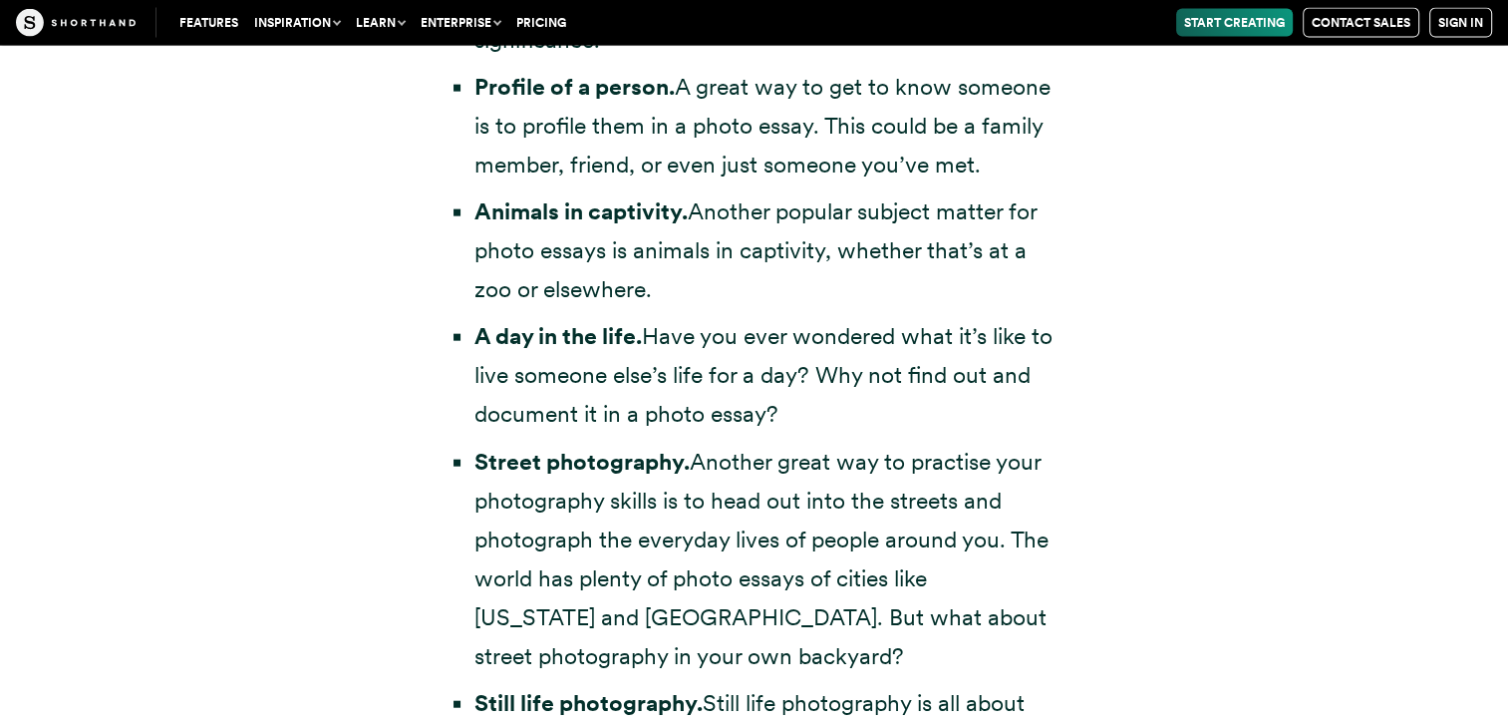
click at [661, 258] on li "Animals in captivity. Another popular subject matter for photo essays is animal…" at bounding box center [763, 250] width 579 height 117
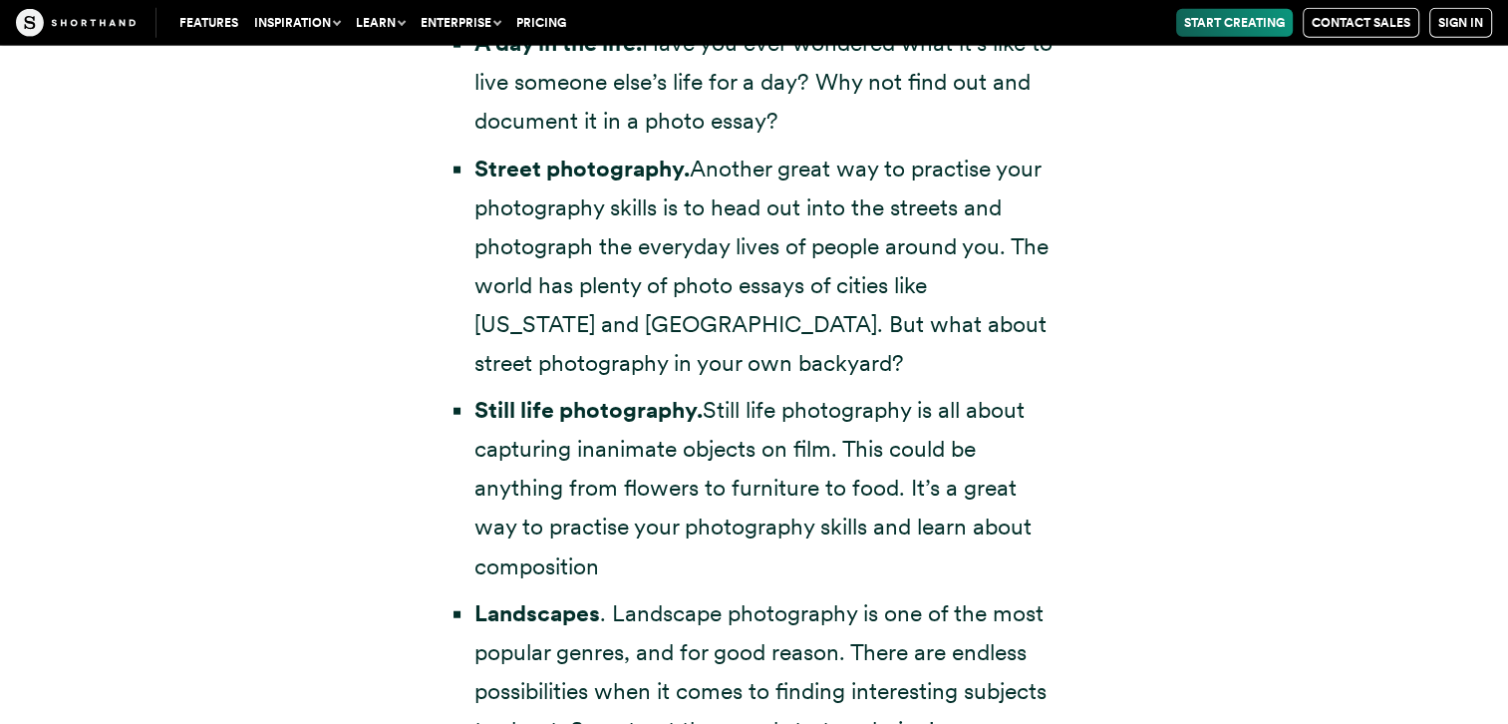
scroll to position [4915, 0]
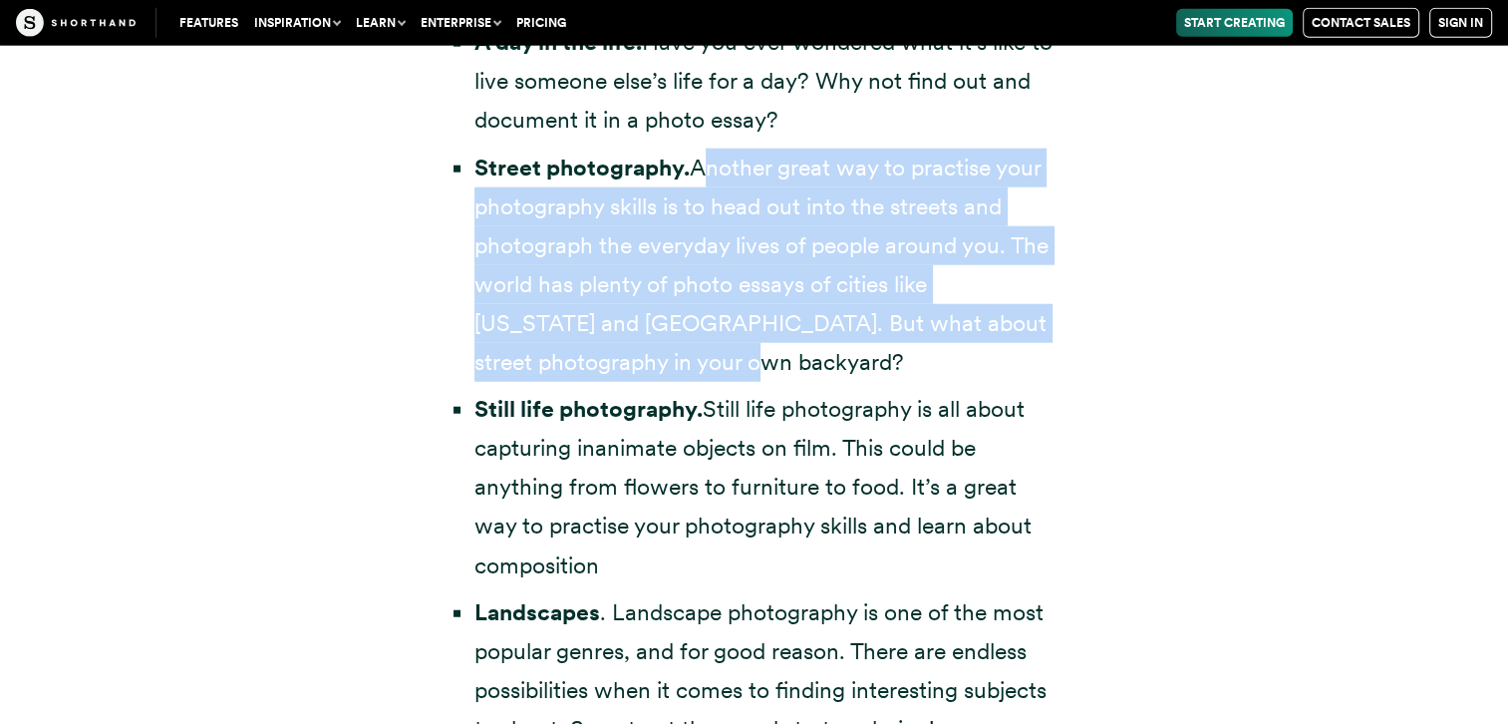
drag, startPoint x: 694, startPoint y: 122, endPoint x: 654, endPoint y: 307, distance: 189.6
click at [654, 307] on li "Street photography. Another great way to practise your photography skills is to…" at bounding box center [763, 265] width 579 height 234
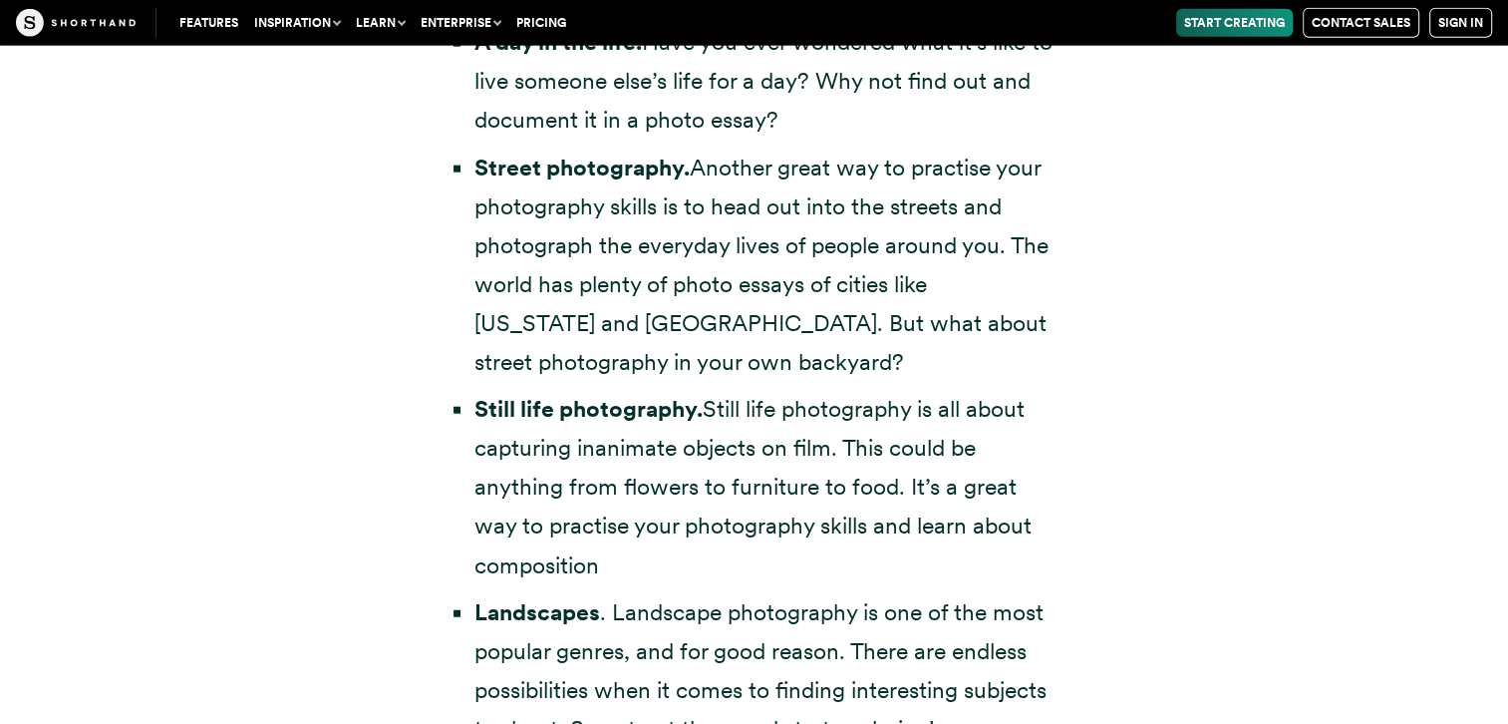
drag, startPoint x: 654, startPoint y: 307, endPoint x: 587, endPoint y: 382, distance: 100.2
click at [587, 390] on li "Still life photography. Still life photography is all about capturing inanimate…" at bounding box center [763, 487] width 579 height 194
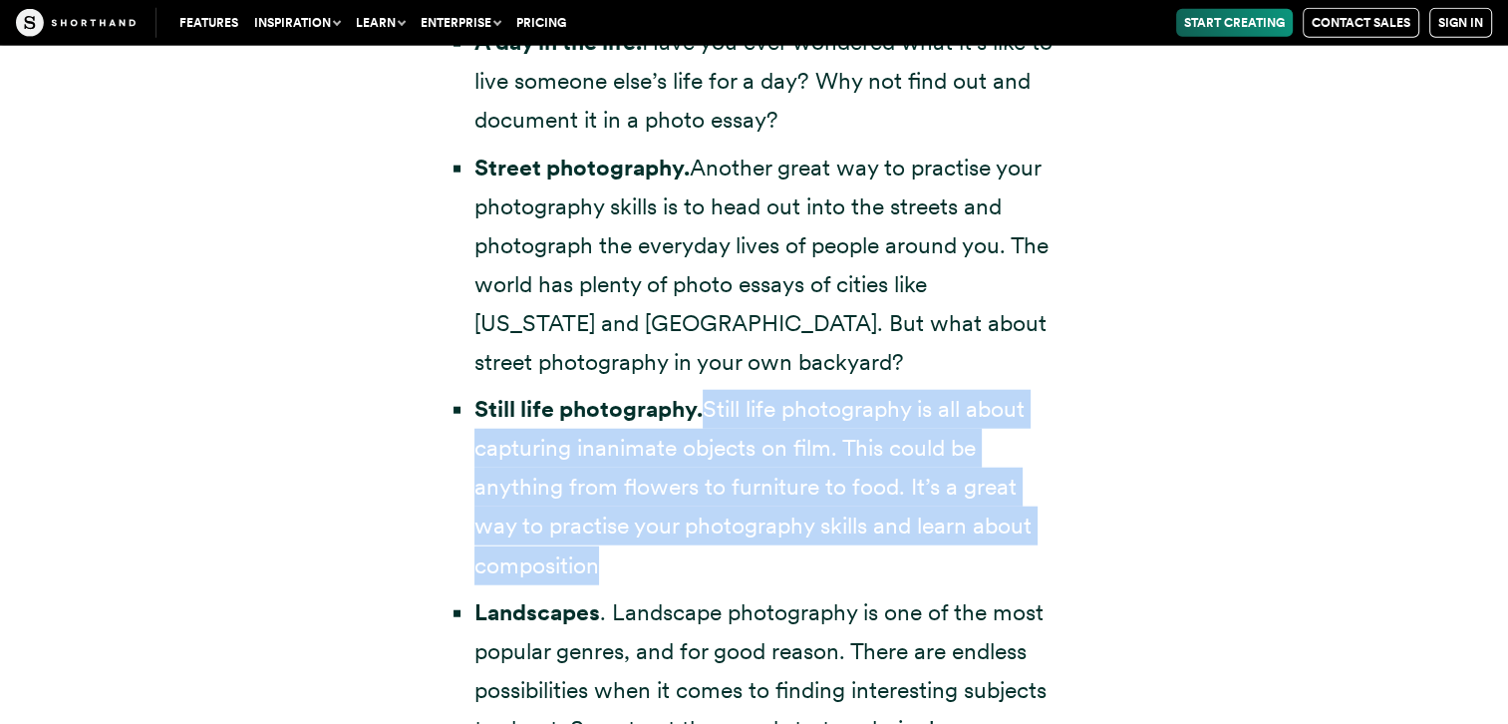
drag, startPoint x: 710, startPoint y: 368, endPoint x: 616, endPoint y: 511, distance: 171.4
click at [616, 511] on li "Still life photography. Still life photography is all about capturing inanimate…" at bounding box center [763, 487] width 579 height 194
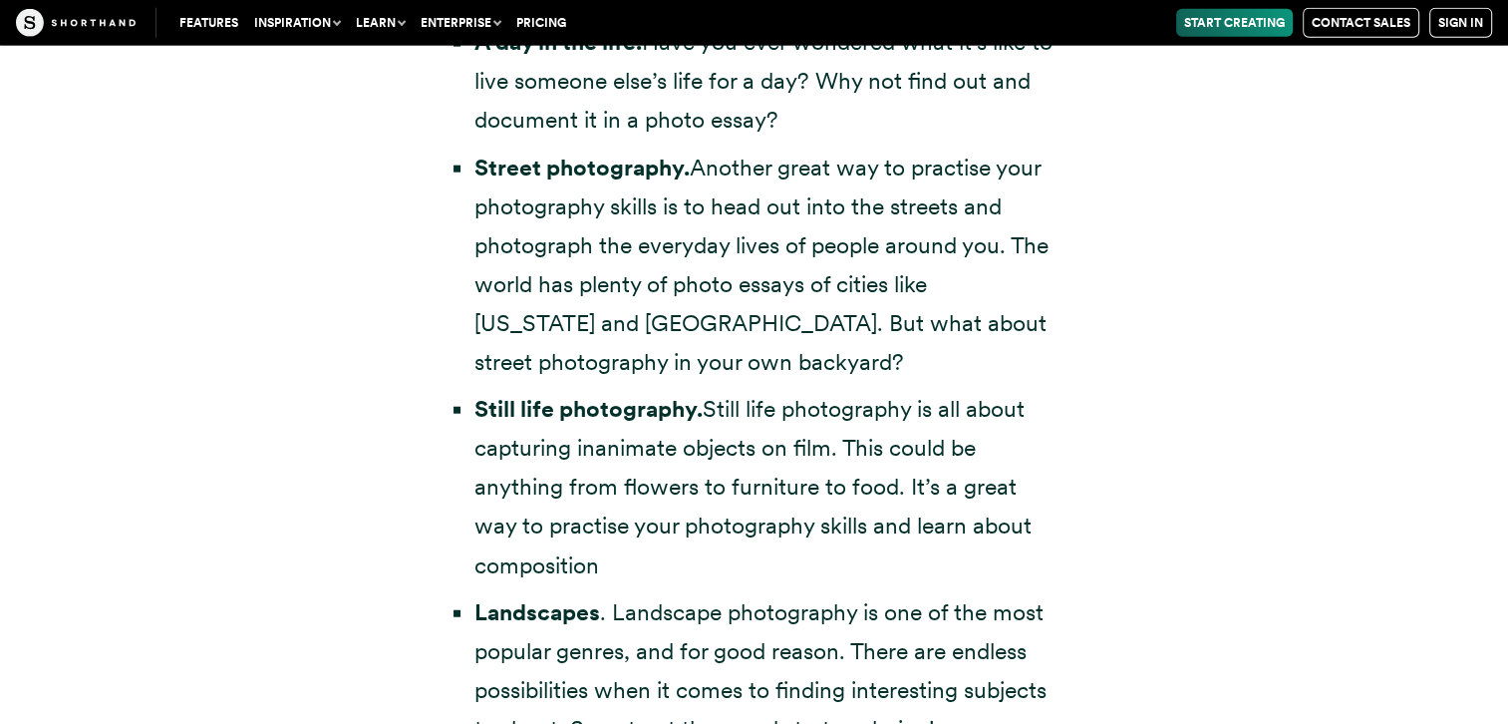
drag, startPoint x: 616, startPoint y: 511, endPoint x: 615, endPoint y: 594, distance: 82.7
click at [615, 594] on li "Landscapes . Landscape photography is one of the most popular genres, and for g…" at bounding box center [763, 670] width 579 height 155
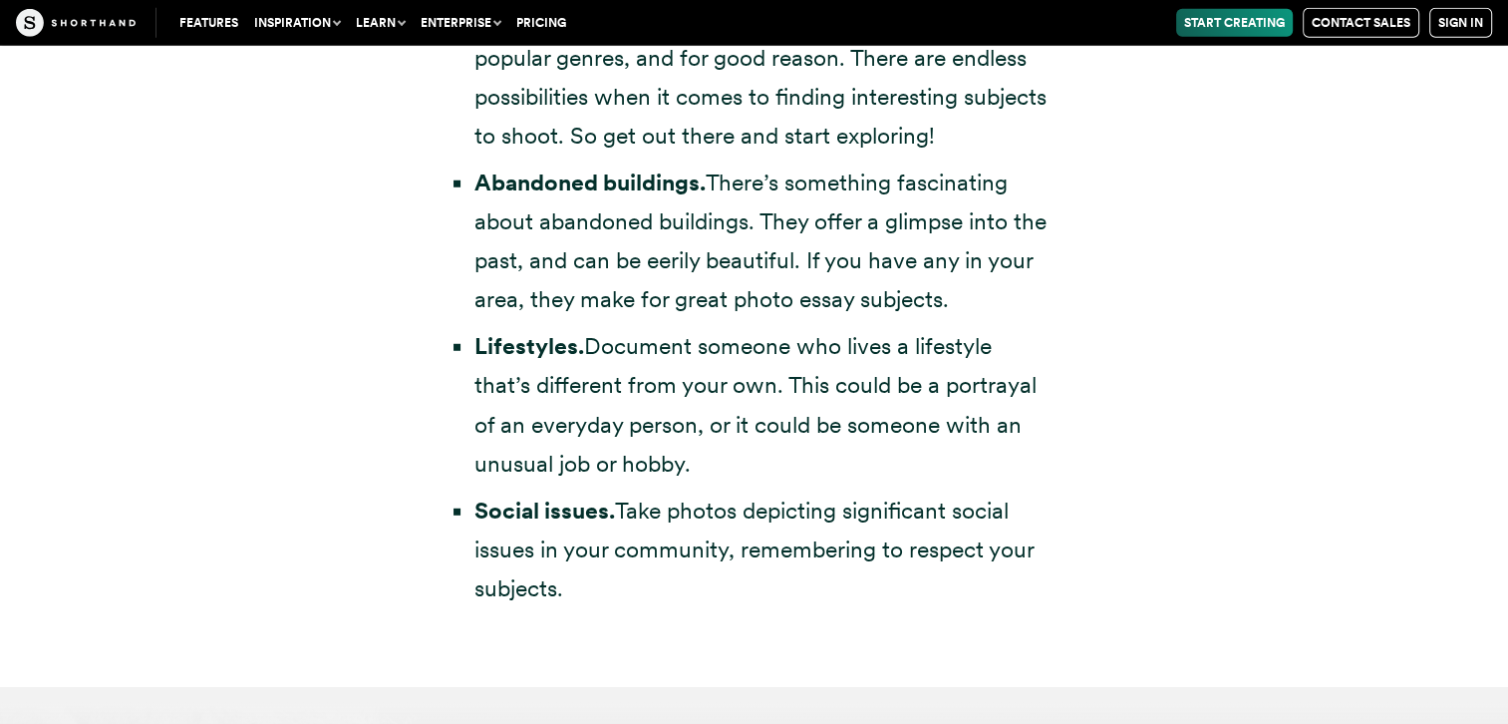
scroll to position [5509, 0]
drag, startPoint x: 591, startPoint y: 310, endPoint x: 729, endPoint y: 417, distance: 174.0
click at [729, 417] on li "Lifestyles. Document someone who lives a lifestyle that’s different from your o…" at bounding box center [763, 403] width 579 height 155
drag, startPoint x: 729, startPoint y: 417, endPoint x: 614, endPoint y: 402, distance: 115.6
click at [614, 402] on li "Lifestyles. Document someone who lives a lifestyle that’s different from your o…" at bounding box center [763, 403] width 579 height 155
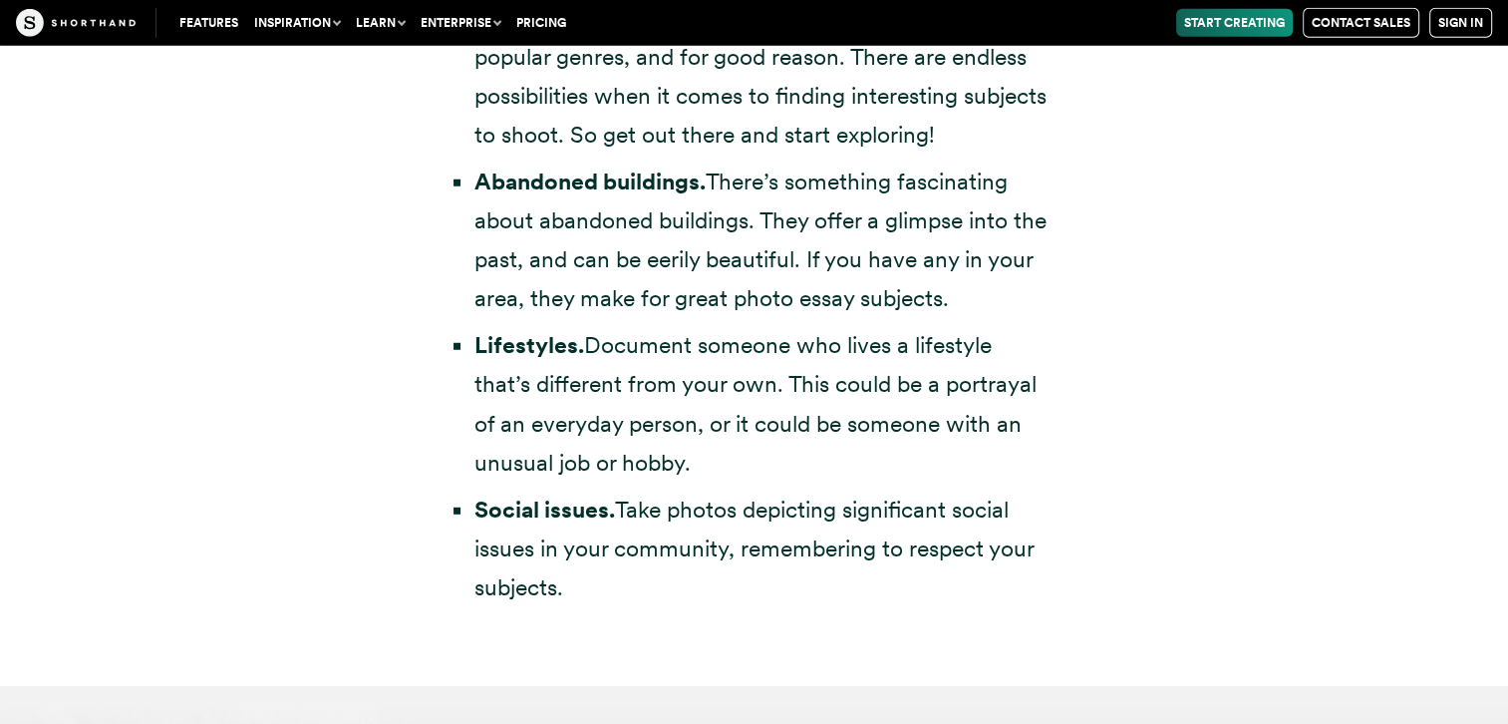
click at [614, 402] on li "Lifestyles. Document someone who lives a lifestyle that’s different from your o…" at bounding box center [763, 403] width 579 height 155
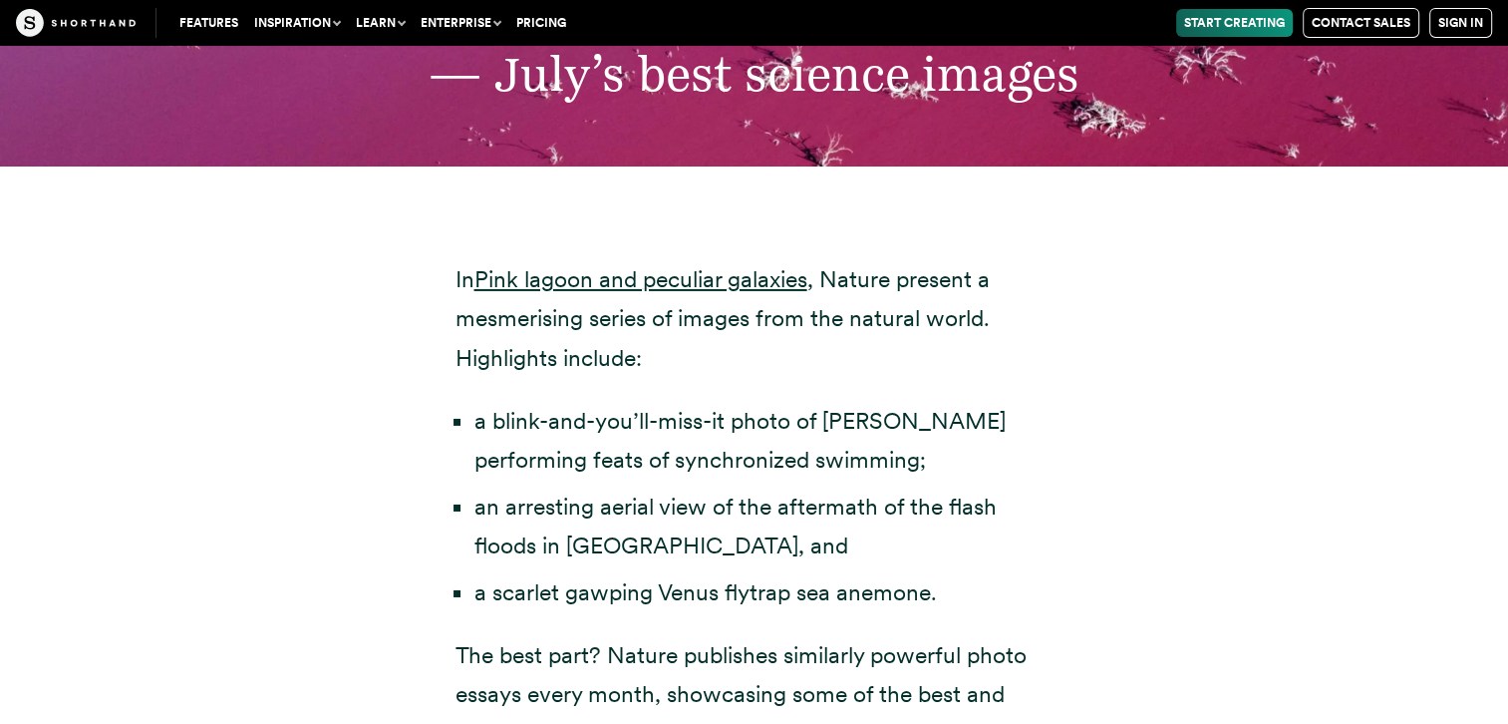
scroll to position [6675, 0]
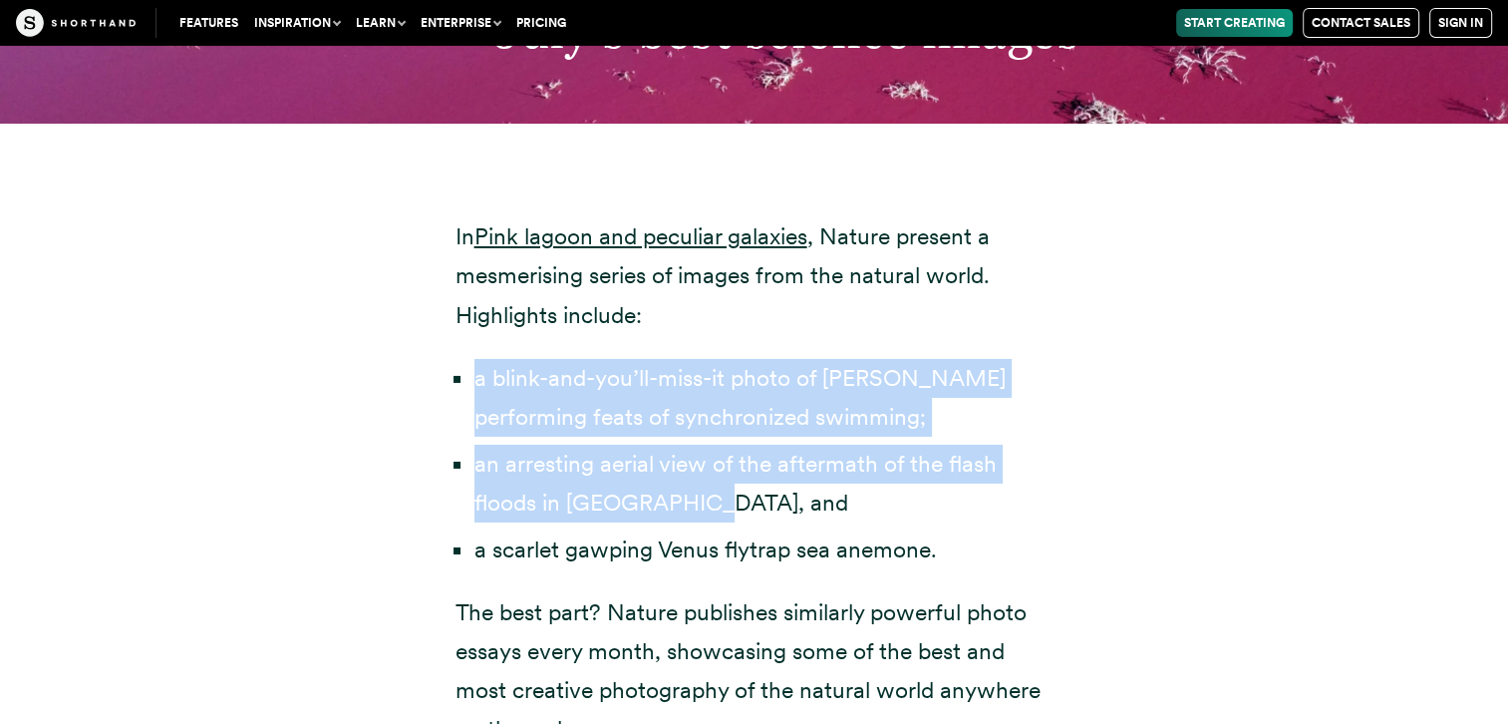
drag, startPoint x: 471, startPoint y: 336, endPoint x: 764, endPoint y: 474, distance: 324.1
click at [764, 474] on ul "a blink-and-you’ll-miss-it photo of rare albino orcas performing feats of synch…" at bounding box center [754, 464] width 598 height 210
drag, startPoint x: 764, startPoint y: 474, endPoint x: 638, endPoint y: 465, distance: 126.9
click at [638, 465] on li "an arresting aerial view of the aftermath of the flash floods in [GEOGRAPHIC_DA…" at bounding box center [763, 483] width 579 height 78
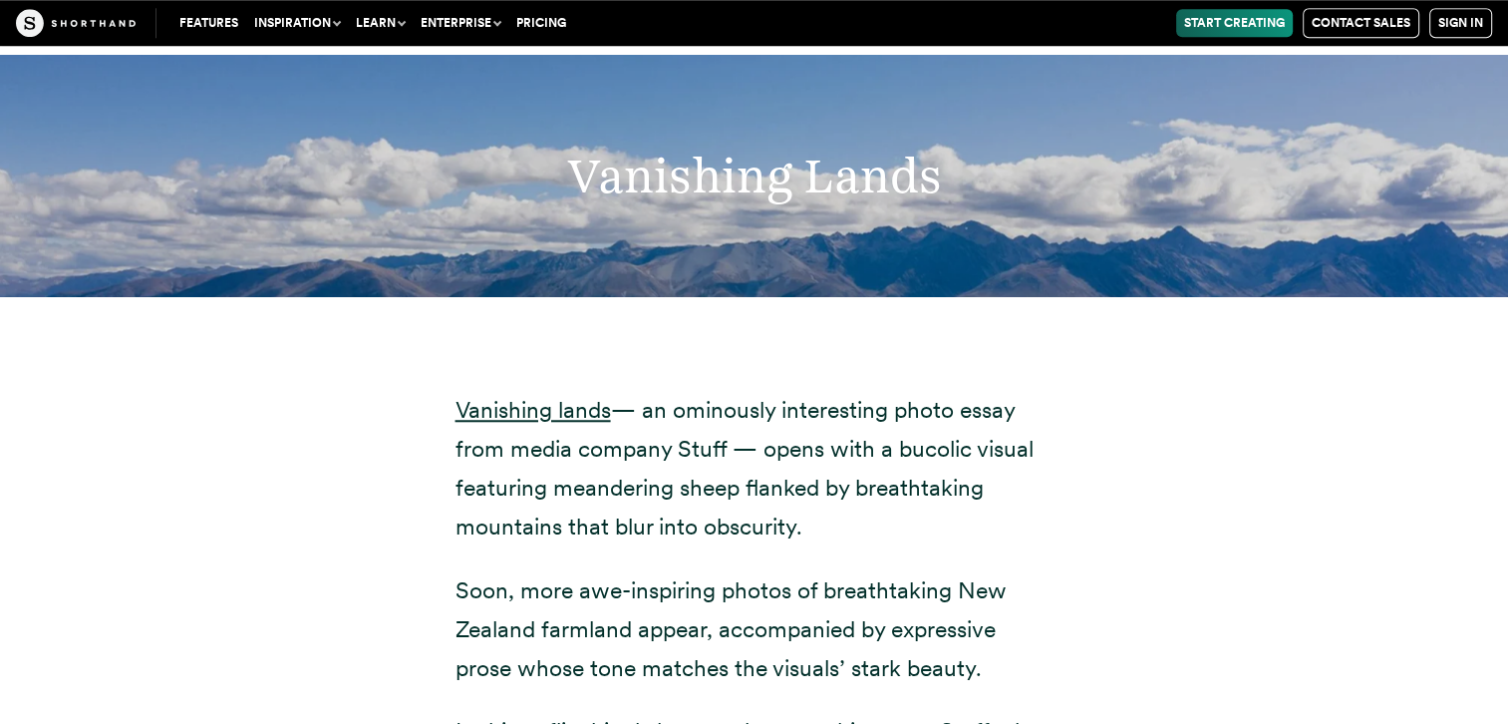
scroll to position [9435, 0]
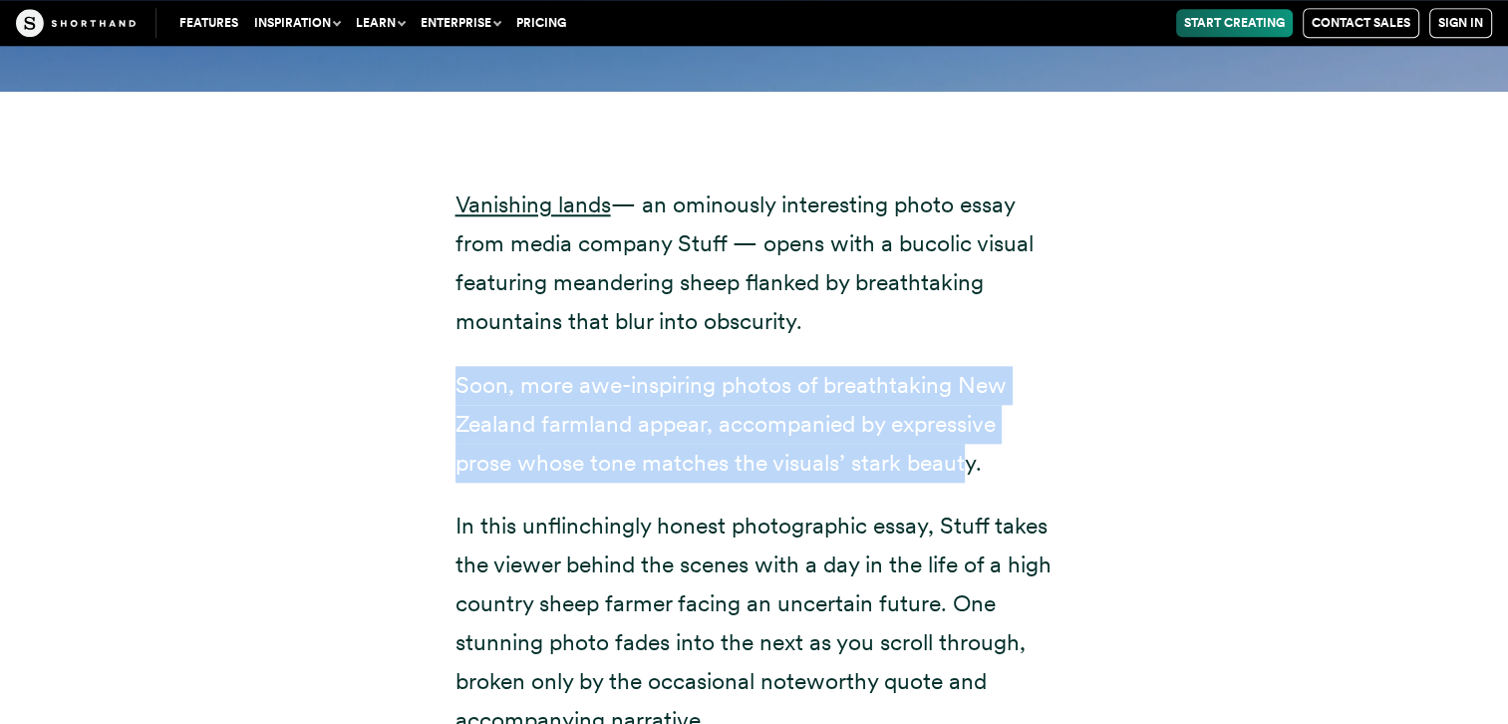
drag, startPoint x: 450, startPoint y: 344, endPoint x: 977, endPoint y: 446, distance: 536.1
click at [977, 446] on div "Vanishing lands — an ominously interesting photo essay from media company Stuff…" at bounding box center [755, 455] width 678 height 729
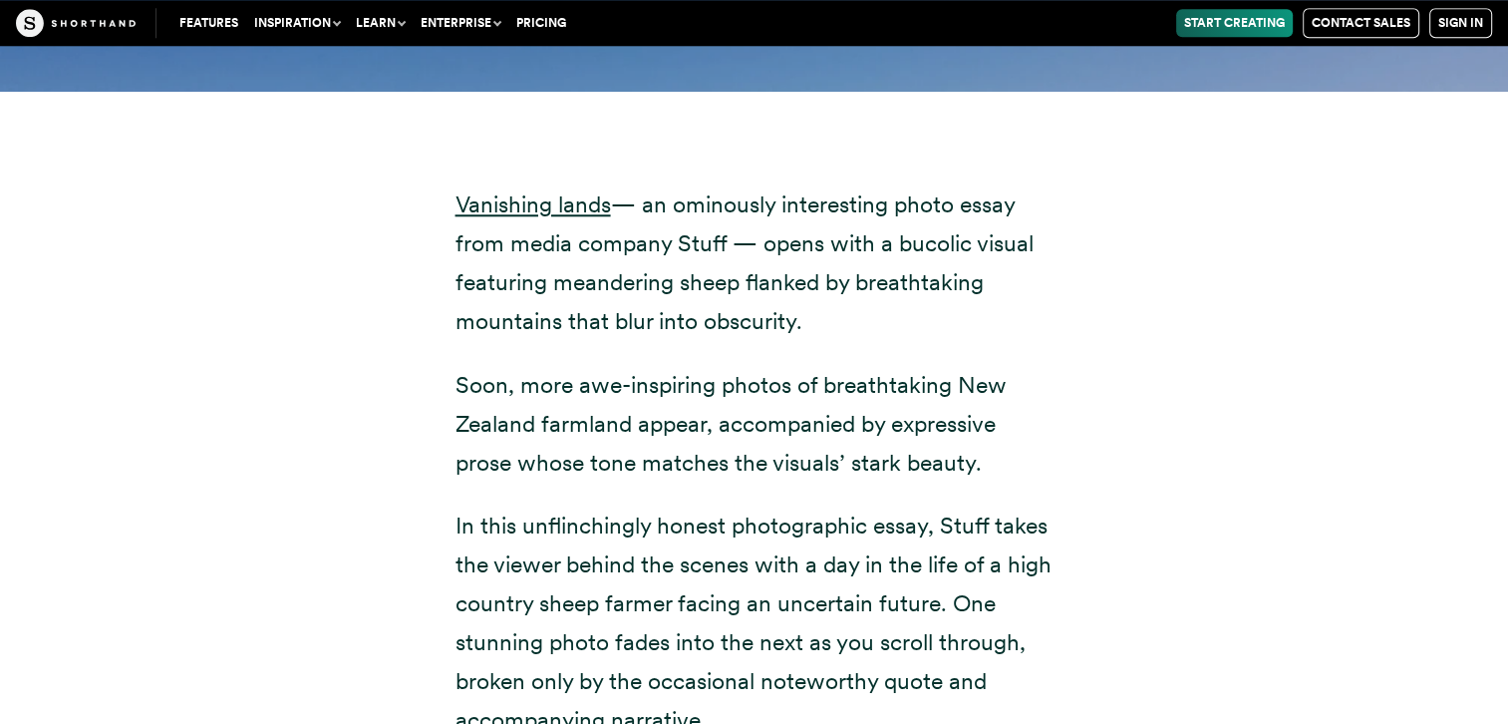
drag, startPoint x: 977, startPoint y: 446, endPoint x: 758, endPoint y: 509, distance: 227.1
click at [758, 509] on p "In this unflinchingly honest photographic essay, Stuff takes the viewer behind …" at bounding box center [754, 623] width 598 height 234
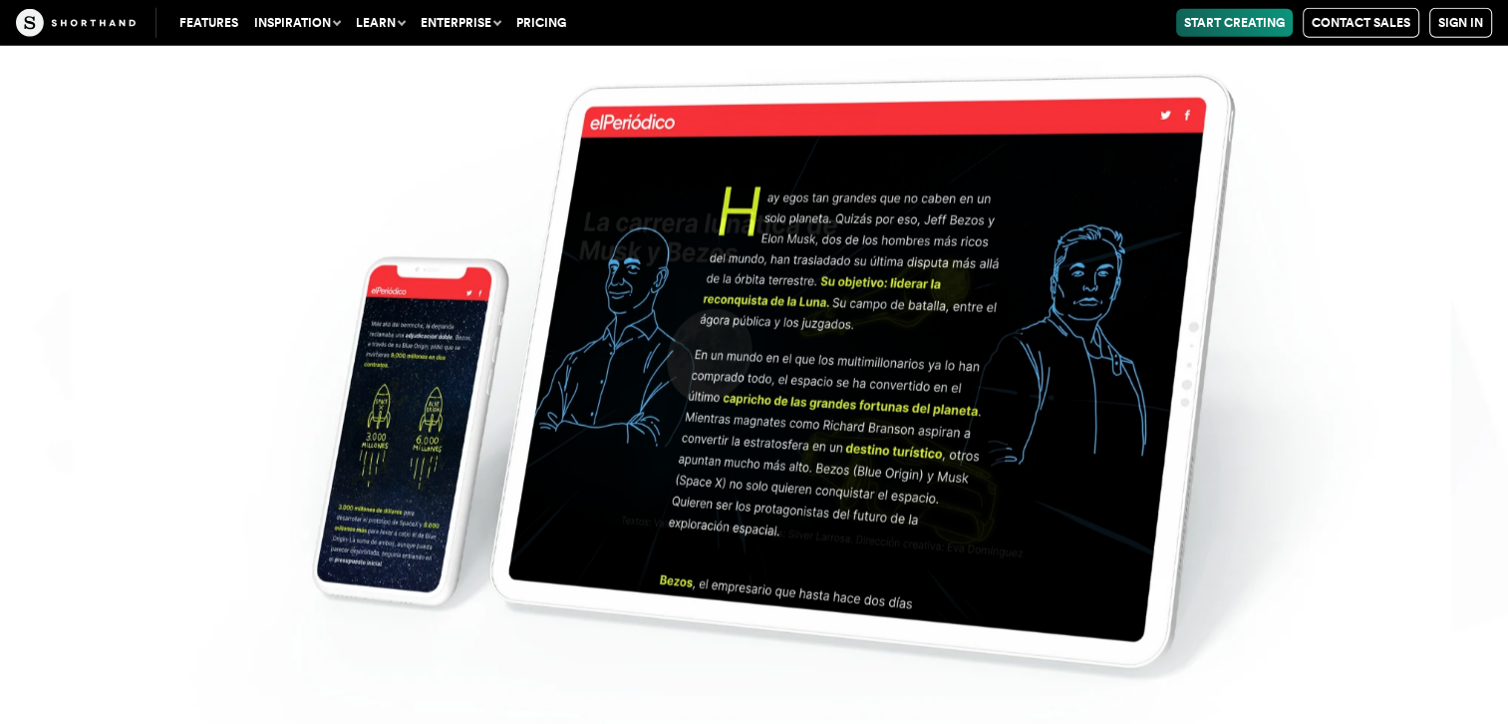
scroll to position [36219, 0]
